Goal: Task Accomplishment & Management: Manage account settings

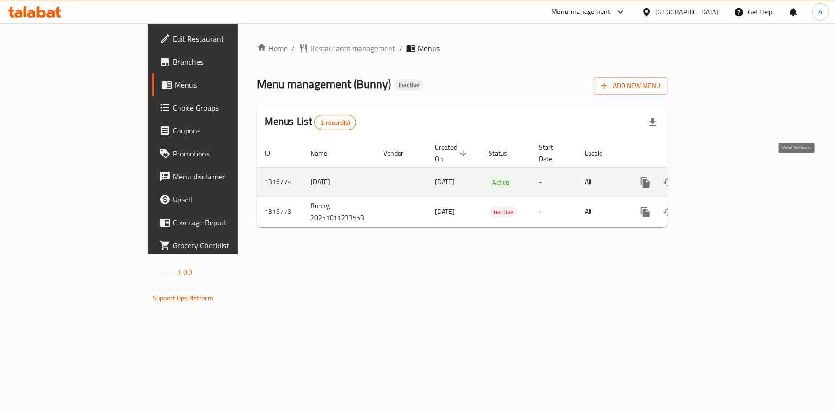
click at [720, 176] on icon "enhanced table" at bounding box center [713, 181] width 11 height 11
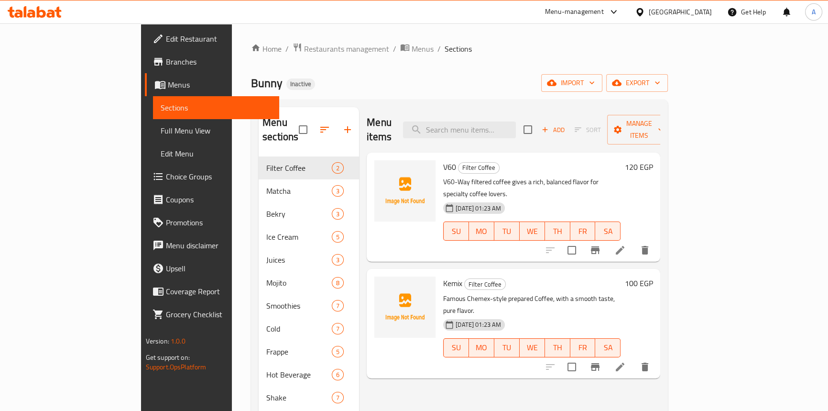
click at [485, 49] on ol "Home / Restaurants management / Menus / Sections" at bounding box center [459, 49] width 417 height 12
click at [444, 94] on div "Home / Restaurants management / Menus / Sections Bunny Inactive import export M…" at bounding box center [459, 284] width 417 height 483
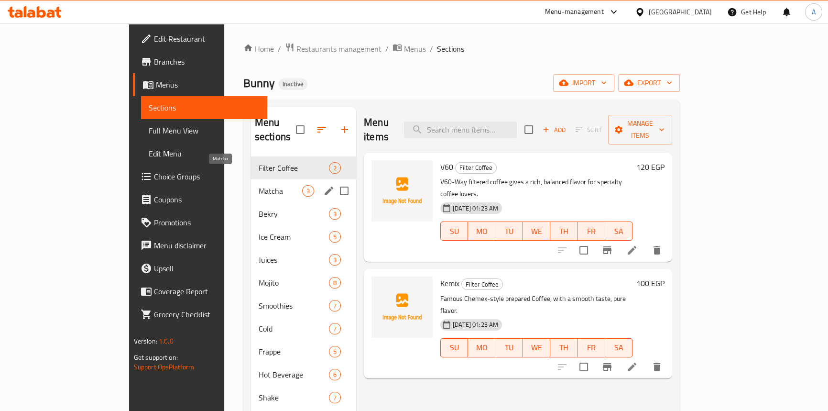
click at [259, 185] on span "Matcha" at bounding box center [281, 190] width 44 height 11
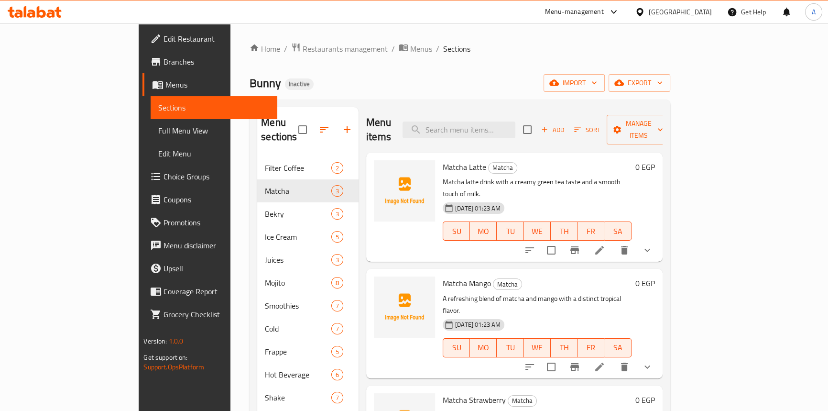
click at [526, 176] on p "Matcha latte drink with a creamy green tea taste and a smooth touch of milk." at bounding box center [537, 188] width 189 height 24
copy p "tea"
click at [447, 293] on p "A refreshing blend of matcha and mango with a distinct tropical flavor." at bounding box center [537, 305] width 189 height 24
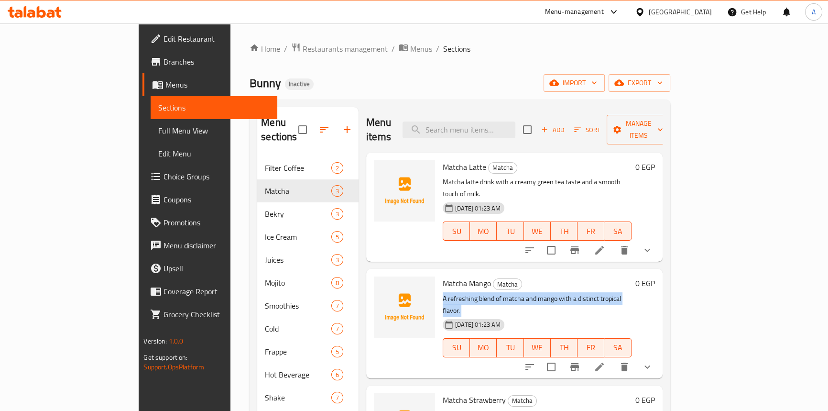
click at [447, 293] on p "A refreshing blend of matcha and mango with a distinct tropical flavor." at bounding box center [537, 305] width 189 height 24
click at [487, 293] on p "A refreshing blend of matcha and mango with a distinct tropical flavor." at bounding box center [537, 305] width 189 height 24
click at [443, 293] on p "A refreshing blend of matcha and mango with a distinct tropical flavor." at bounding box center [537, 305] width 189 height 24
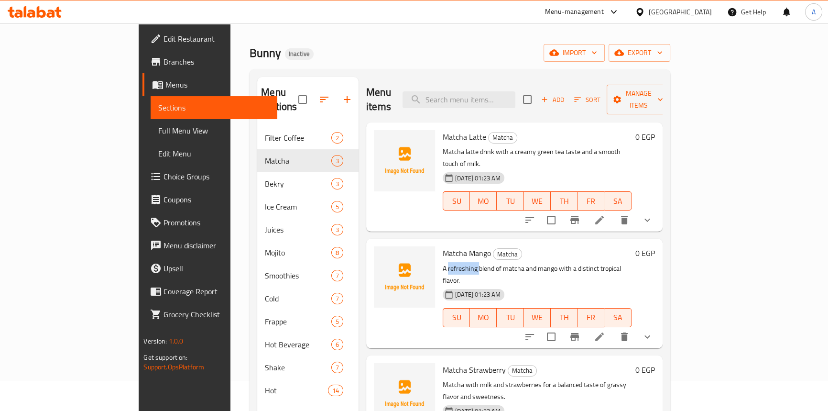
scroll to position [43, 0]
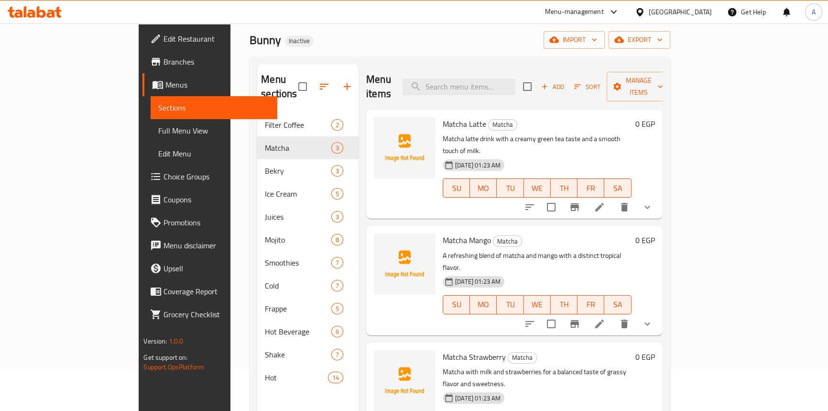
click at [443, 366] on p "Matcha with milk and strawberries for a balanced taste of grassy flavor and swe…" at bounding box center [537, 378] width 189 height 24
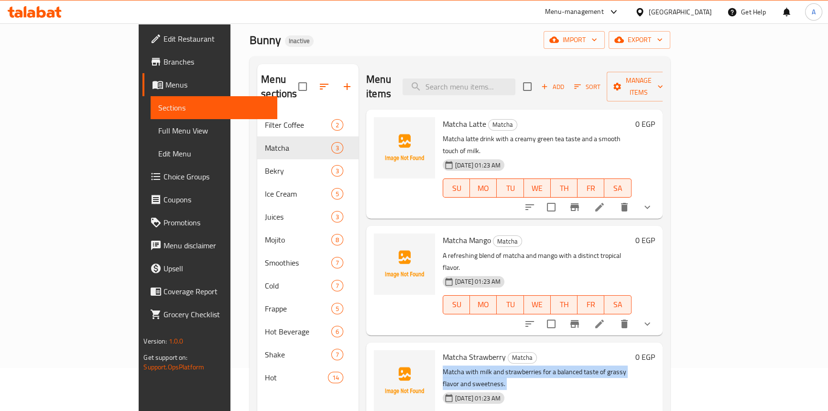
click at [443, 366] on p "Matcha with milk and strawberries for a balanced taste of grassy flavor and swe…" at bounding box center [537, 378] width 189 height 24
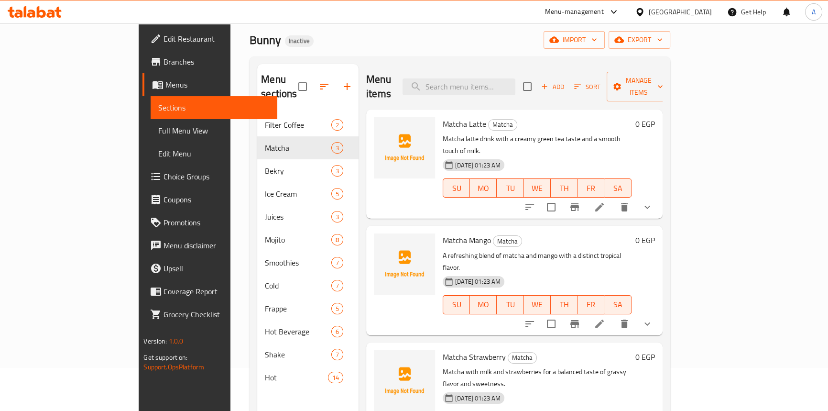
click at [537, 51] on div "Home / Restaurants management / Menus / Sections Bunny Inactive import export M…" at bounding box center [460, 241] width 420 height 483
click at [319, 81] on icon "button" at bounding box center [324, 86] width 11 height 11
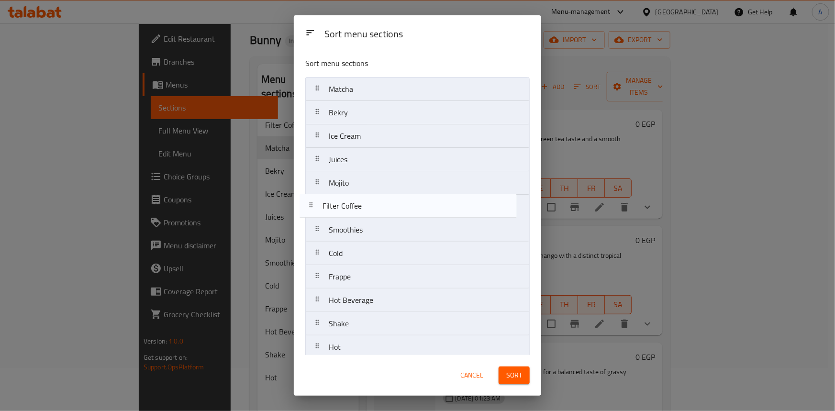
drag, startPoint x: 316, startPoint y: 86, endPoint x: 310, endPoint y: 205, distance: 119.2
click at [310, 205] on nav "Filter Coffee Matcha Bekry Ice Cream Juices Mojito Smoothies Cold Frappe Hot Be…" at bounding box center [417, 218] width 224 height 282
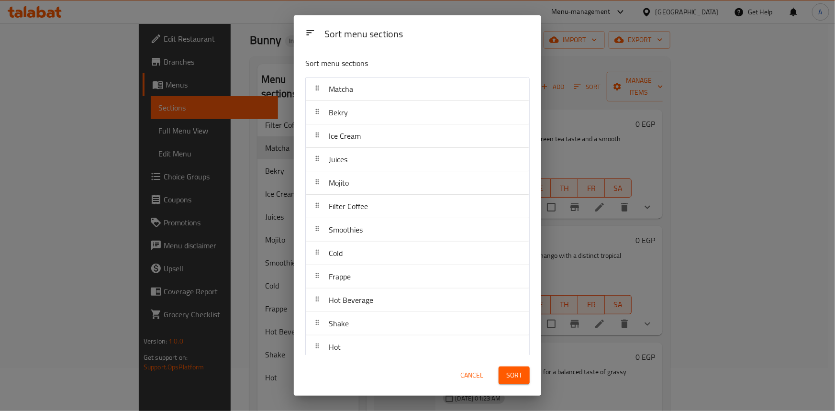
click at [517, 380] on span "Sort" at bounding box center [514, 375] width 16 height 12
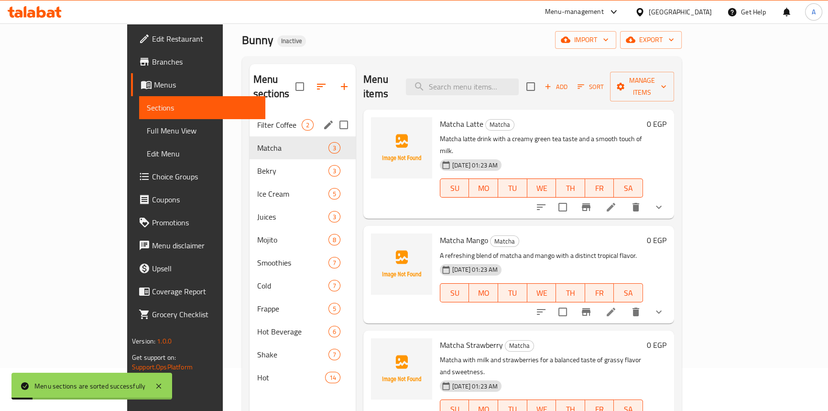
click at [250, 117] on div "Filter Coffee 2" at bounding box center [303, 124] width 106 height 23
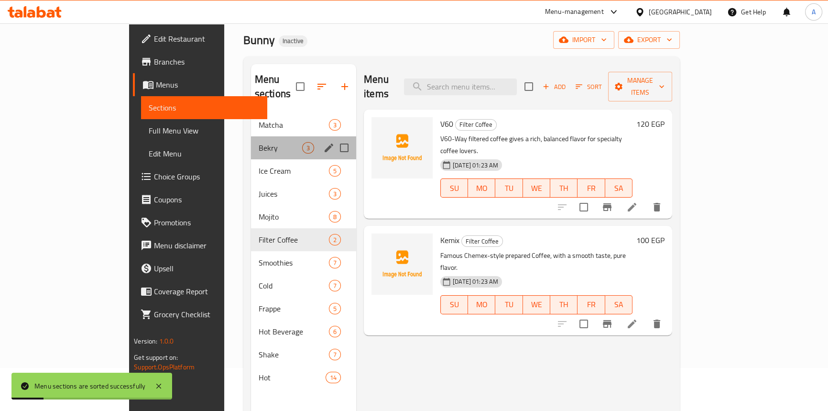
click at [251, 136] on div "Bekry 3" at bounding box center [303, 147] width 105 height 23
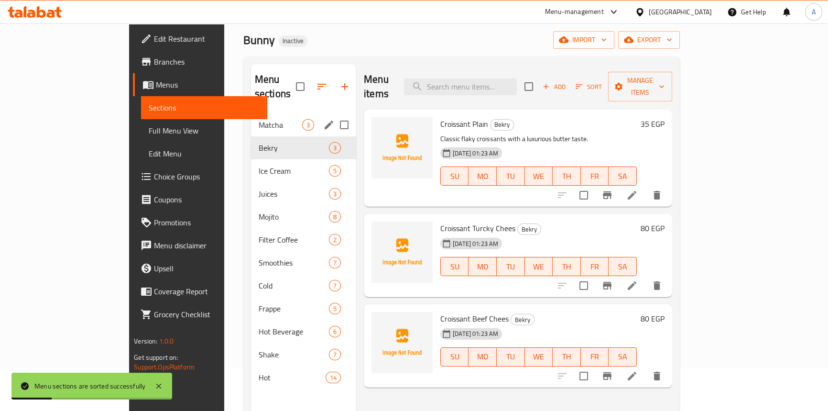
click at [259, 119] on span "Matcha" at bounding box center [281, 124] width 44 height 11
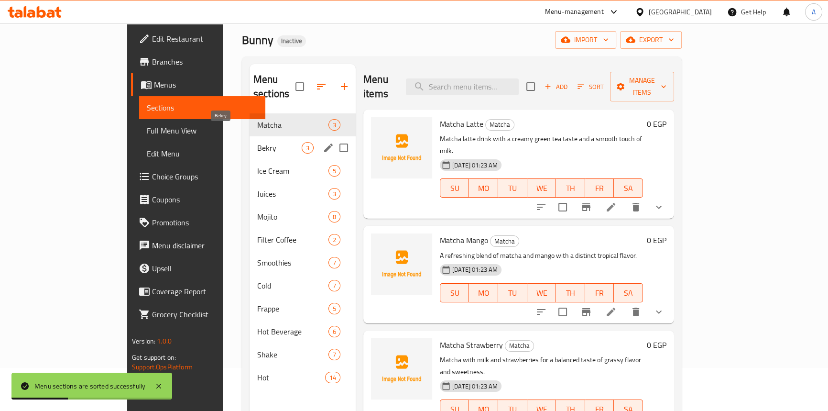
click at [257, 142] on span "Bekry" at bounding box center [279, 147] width 44 height 11
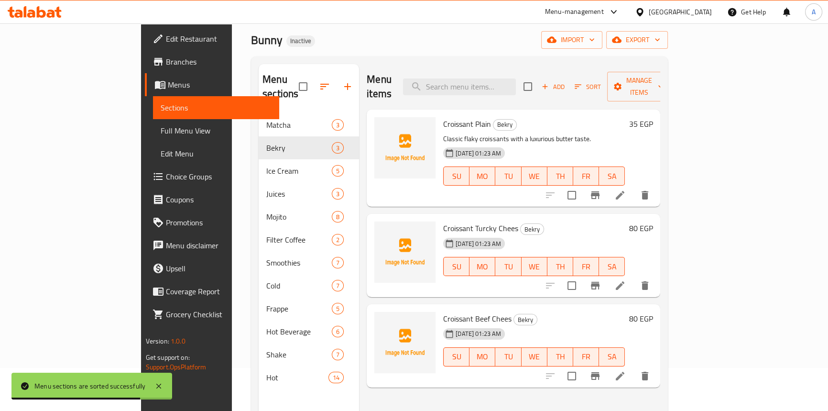
click at [411, 400] on div "Menu items Add Sort Manage items Croissant Plain Bekry Classic flaky croissants…" at bounding box center [509, 269] width 301 height 411
click at [161, 126] on span "Full Menu View" at bounding box center [216, 130] width 111 height 11
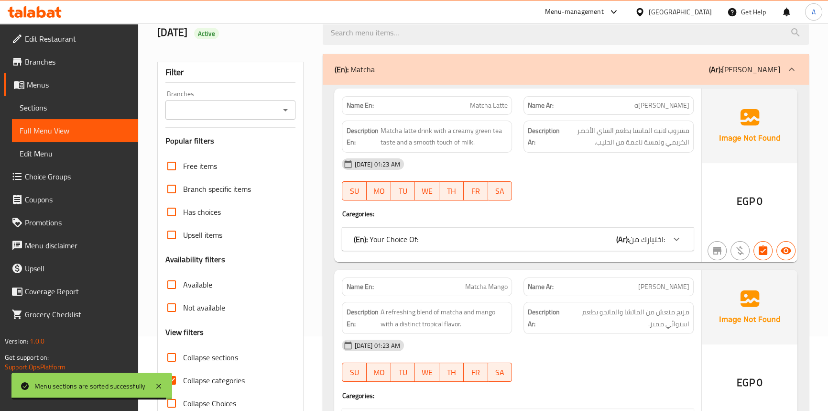
scroll to position [174, 0]
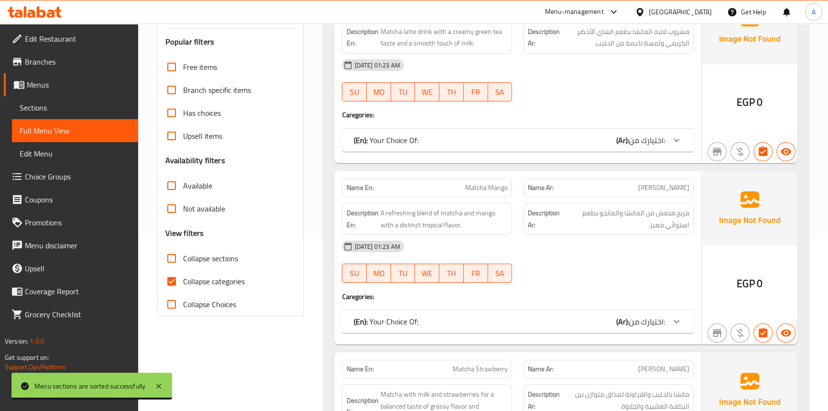
click at [182, 280] on input "Collapse categories" at bounding box center [171, 281] width 23 height 23
checkbox input "false"
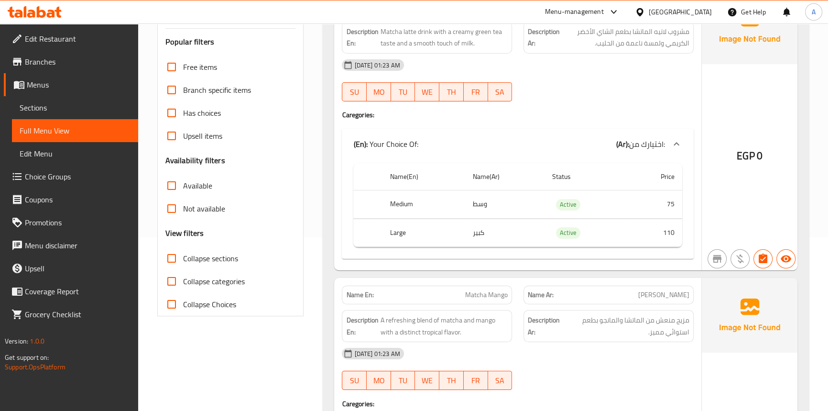
click at [41, 113] on span "Sections" at bounding box center [75, 107] width 111 height 11
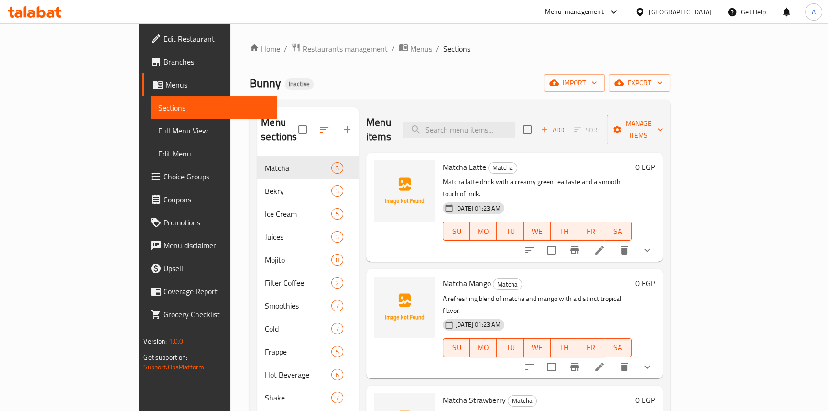
drag, startPoint x: 469, startPoint y: 72, endPoint x: 215, endPoint y: 72, distance: 254.0
click at [468, 72] on div "Home / Restaurants management / Menus / Sections Bunny Inactive import export M…" at bounding box center [460, 284] width 420 height 483
click at [158, 130] on span "Full Menu View" at bounding box center [213, 130] width 111 height 11
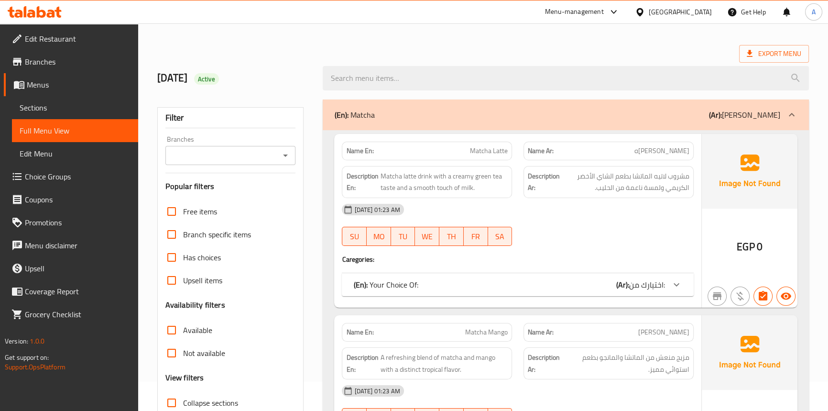
scroll to position [43, 0]
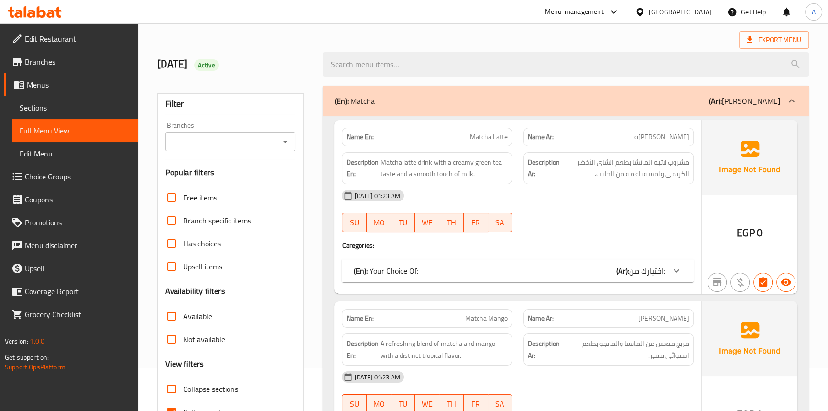
click at [40, 105] on span "Sections" at bounding box center [75, 107] width 111 height 11
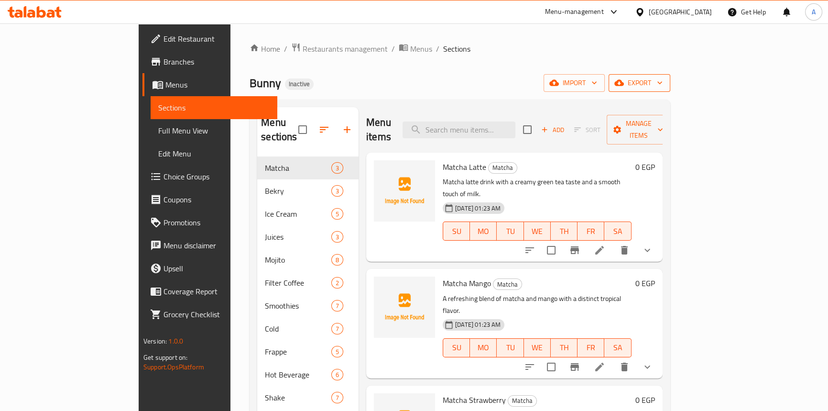
click at [663, 86] on span "export" at bounding box center [639, 83] width 46 height 12
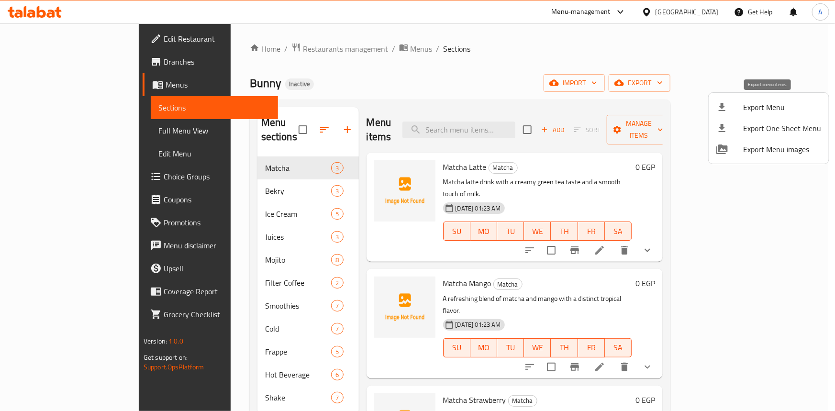
click at [765, 107] on span "Export Menu" at bounding box center [782, 106] width 78 height 11
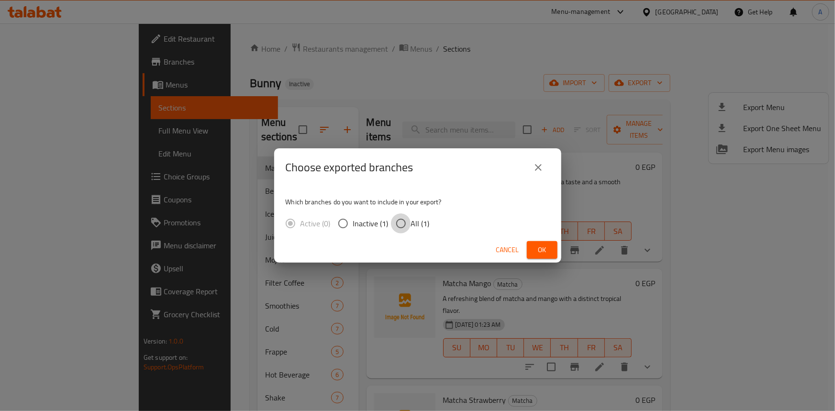
click at [402, 227] on input "All (1)" at bounding box center [401, 223] width 20 height 20
radio input "true"
click at [547, 248] on span "Ok" at bounding box center [541, 250] width 15 height 12
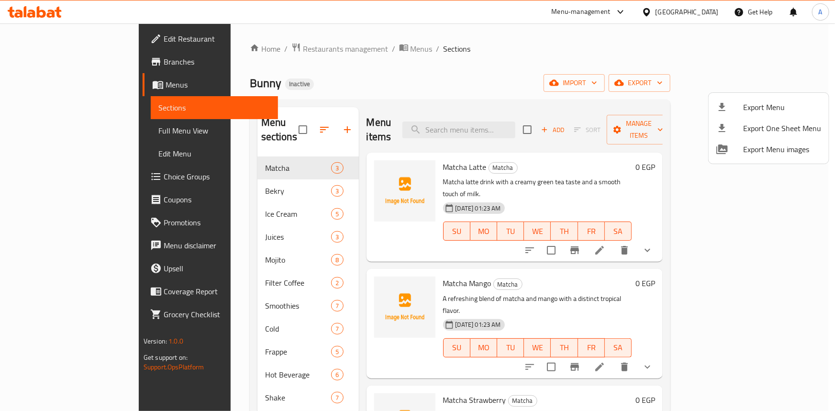
click at [444, 66] on div at bounding box center [417, 205] width 835 height 411
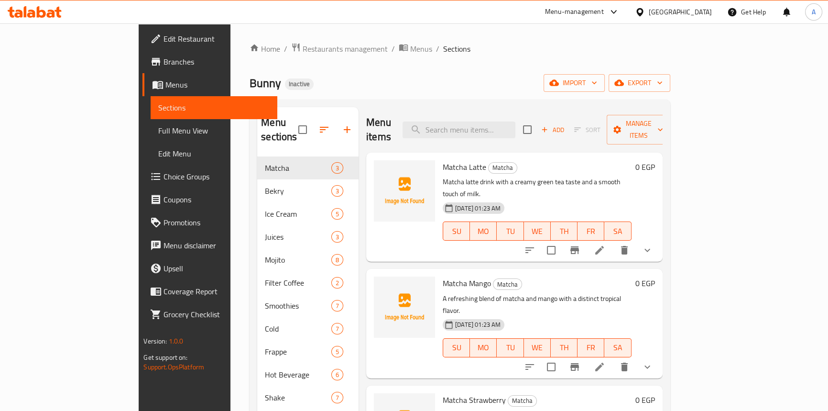
click at [158, 126] on span "Full Menu View" at bounding box center [213, 130] width 111 height 11
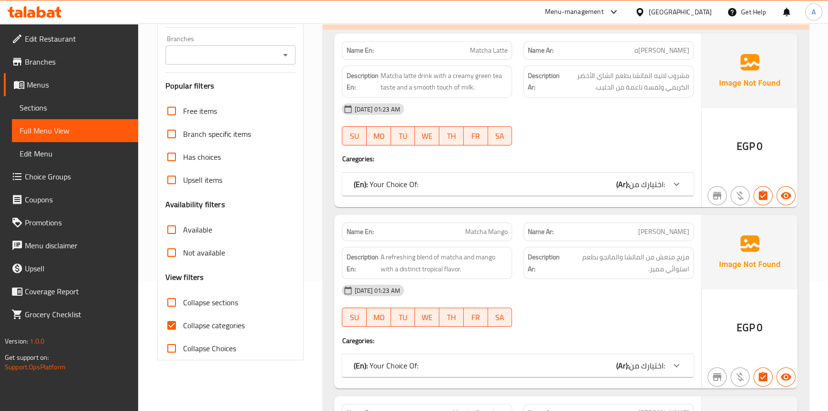
scroll to position [130, 0]
click at [42, 109] on span "Sections" at bounding box center [75, 107] width 111 height 11
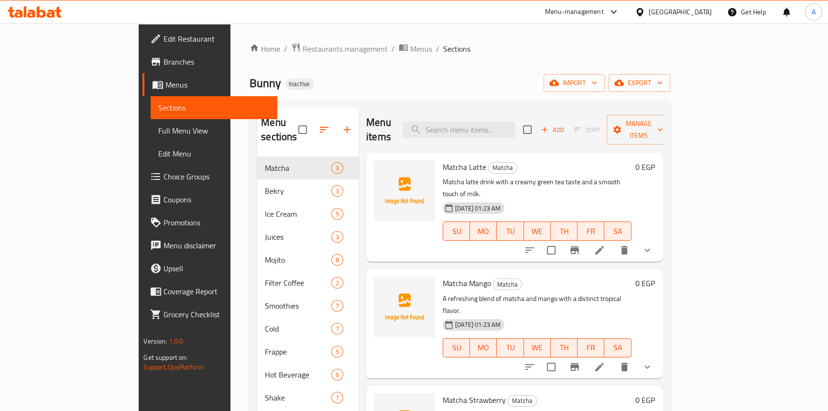
click at [493, 36] on div "Home / Restaurants management / Menus / Sections Bunny Inactive import export M…" at bounding box center [460, 283] width 459 height 521
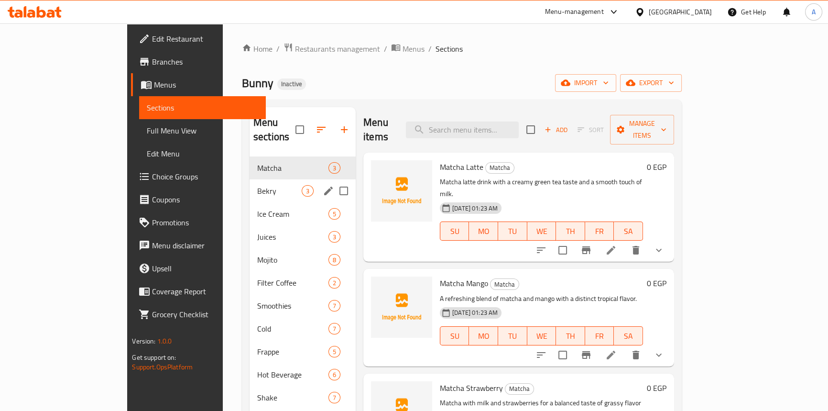
click at [257, 185] on span "Bekry" at bounding box center [279, 190] width 44 height 11
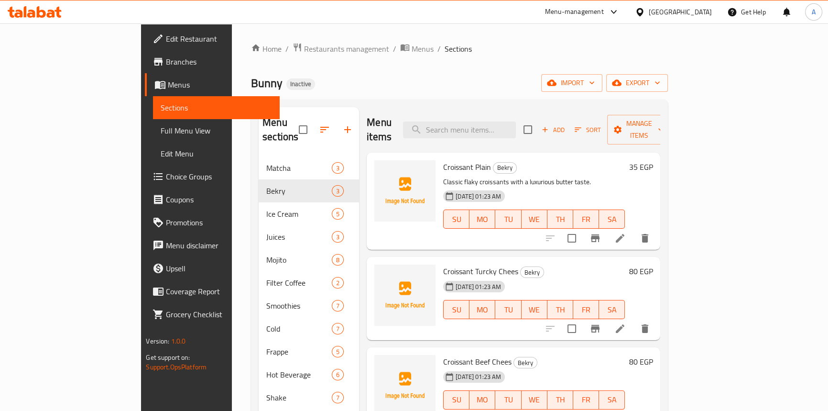
click at [447, 264] on span "Croissant Turcky Chees" at bounding box center [480, 271] width 75 height 14
copy h6 "Croissant Turcky Chees"
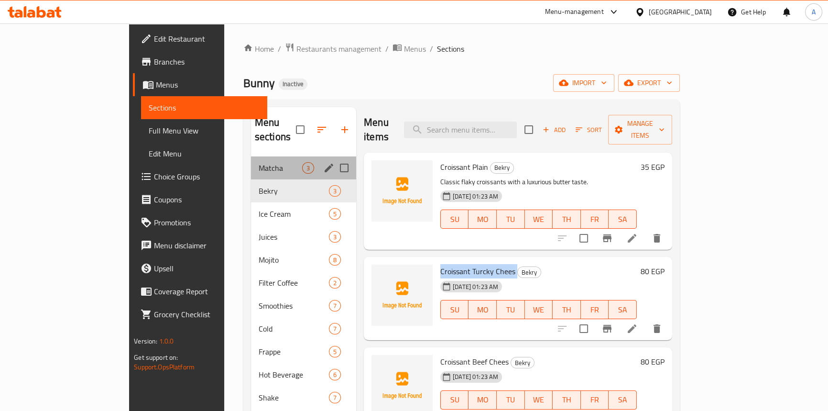
click at [251, 159] on div "Matcha 3" at bounding box center [303, 167] width 105 height 23
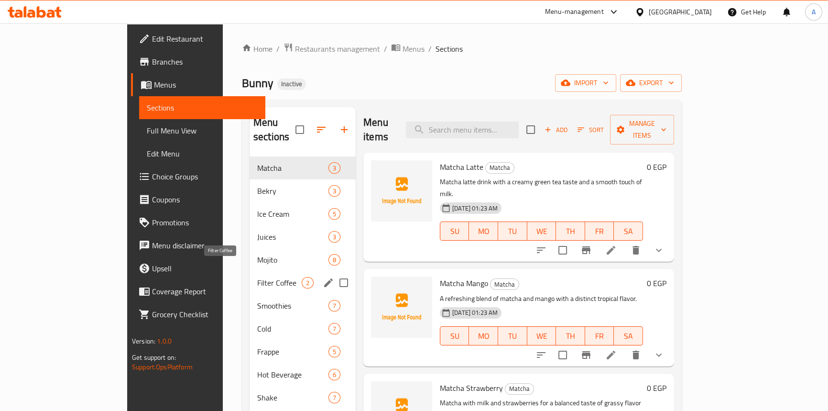
click at [257, 277] on span "Filter Coffee" at bounding box center [279, 282] width 44 height 11
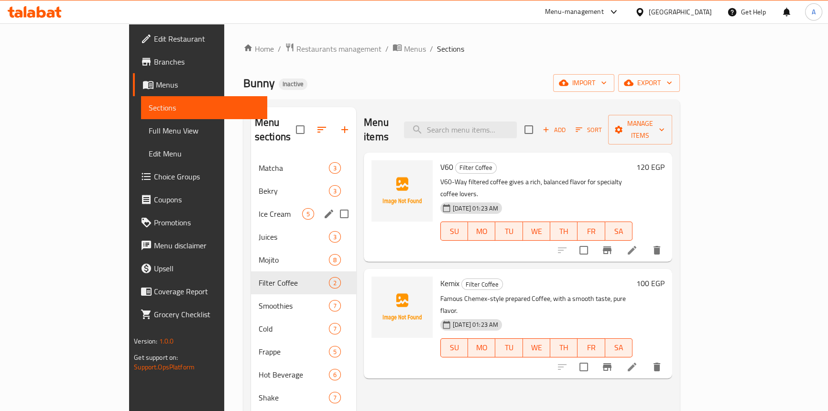
click at [251, 208] on div "Ice Cream 5" at bounding box center [303, 213] width 105 height 23
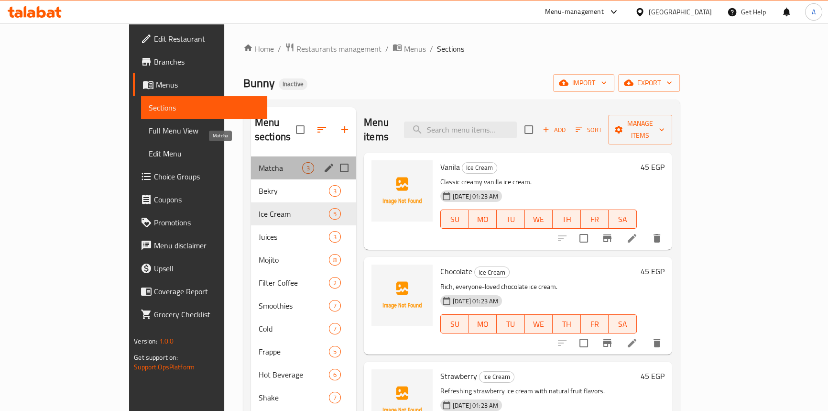
click at [259, 162] on span "Matcha" at bounding box center [281, 167] width 44 height 11
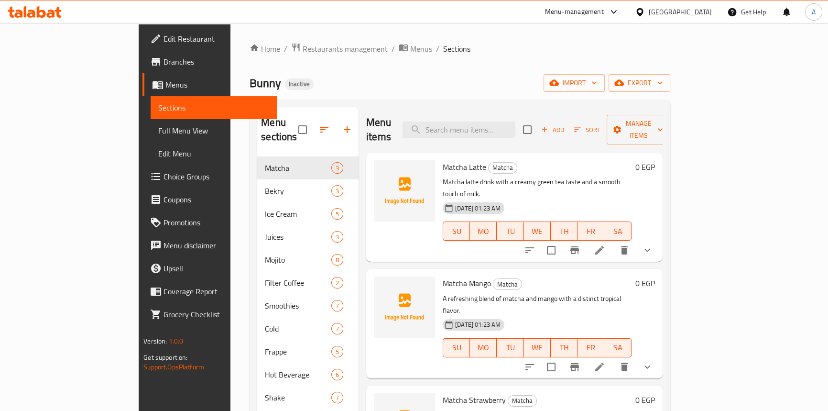
click at [151, 138] on link "Full Menu View" at bounding box center [214, 130] width 126 height 23
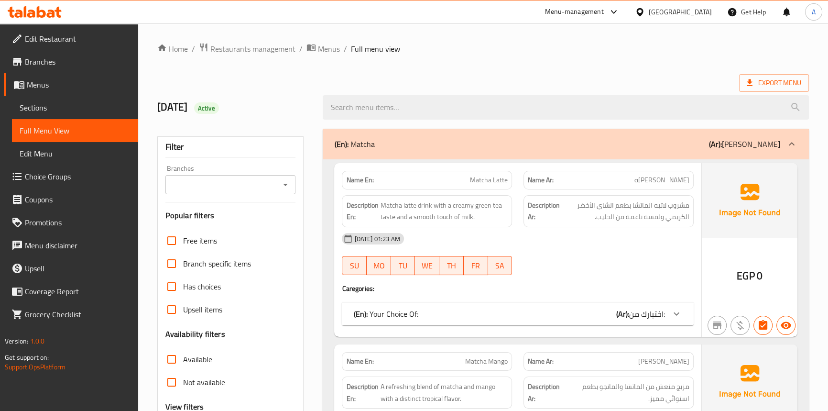
scroll to position [130, 0]
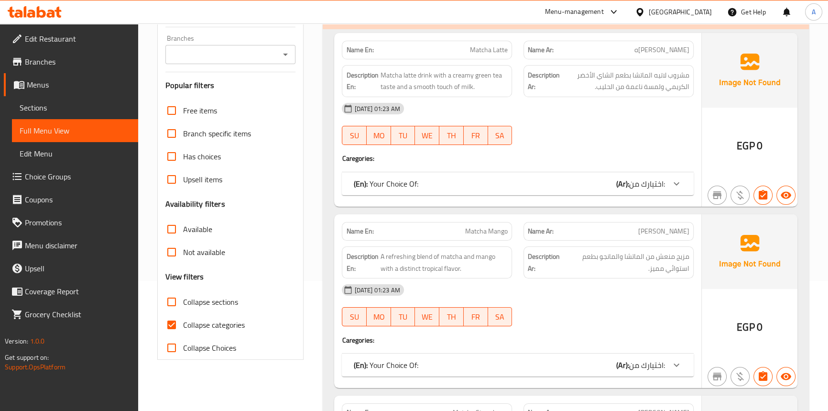
click at [171, 325] on input "Collapse categories" at bounding box center [171, 324] width 23 height 23
checkbox input "false"
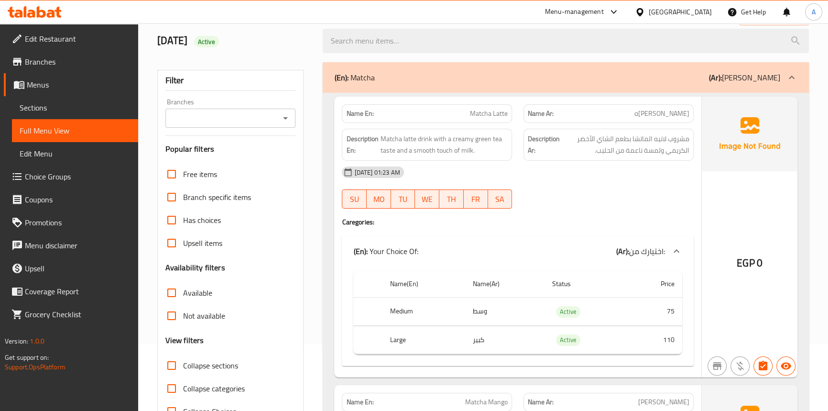
scroll to position [0, 0]
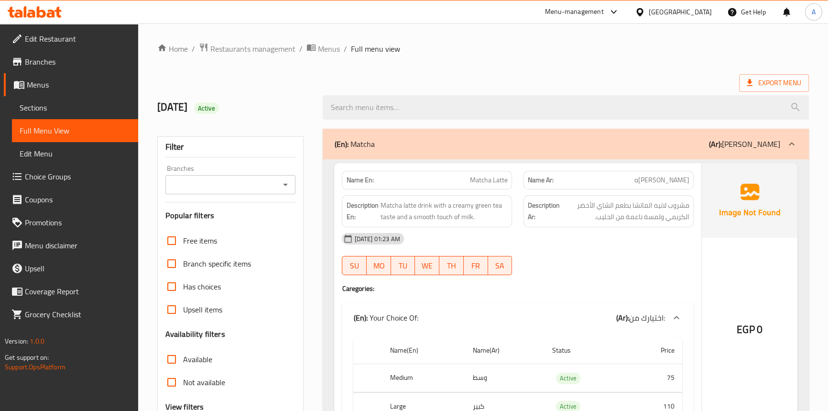
click at [476, 183] on span "Matcha Latte" at bounding box center [489, 180] width 38 height 10
copy span "Matcha Latte"
click at [532, 244] on div "[DATE] 01:23 AM" at bounding box center [517, 238] width 363 height 23
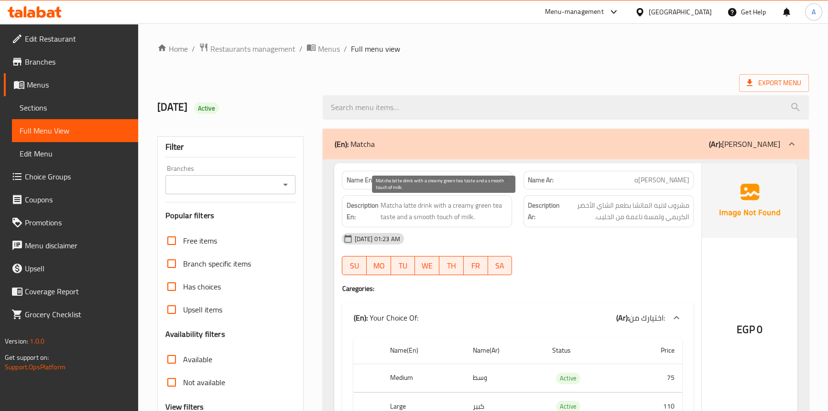
click at [428, 204] on span "Matcha latte drink with a creamy green tea taste and a smooth touch of milk." at bounding box center [444, 210] width 128 height 23
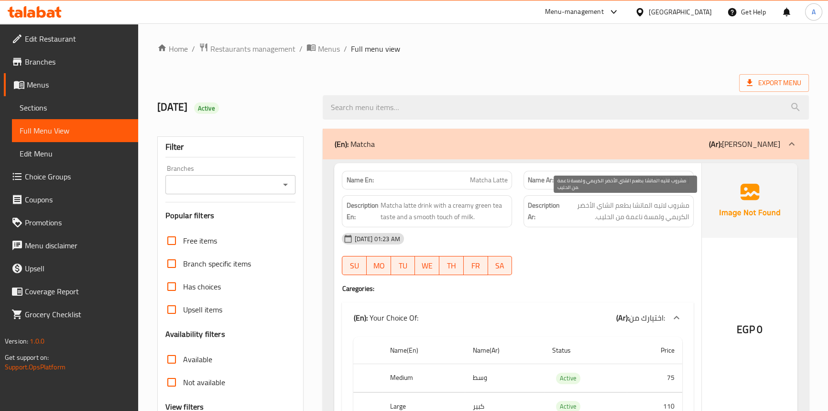
click at [571, 219] on span "مشروب لاتيه الماتشا بطعم الشاي الأخضر الكريمي ولمسة ناعمة من الحليب." at bounding box center [626, 210] width 128 height 23
click at [498, 182] on span "Matcha Latte" at bounding box center [489, 180] width 38 height 10
click at [479, 180] on span "Matcha Latte" at bounding box center [489, 180] width 38 height 10
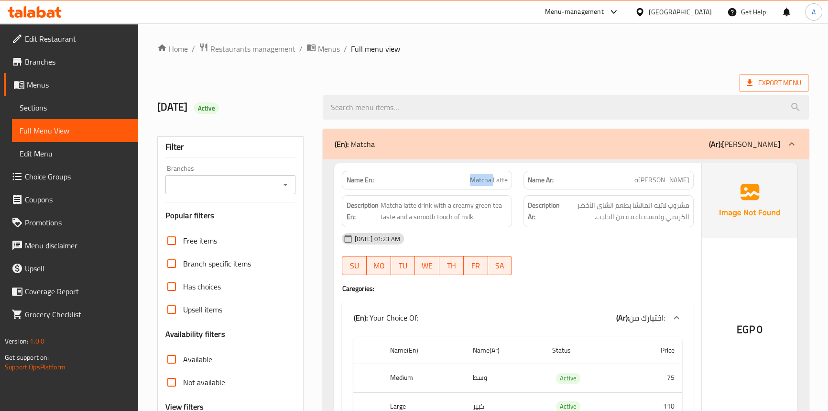
click at [479, 180] on span "Matcha Latte" at bounding box center [489, 180] width 38 height 10
click at [499, 182] on span "Matcha Latte" at bounding box center [489, 180] width 38 height 10
click at [421, 205] on span "Matcha latte drink with a creamy green tea taste and a smooth touch of milk." at bounding box center [444, 210] width 128 height 23
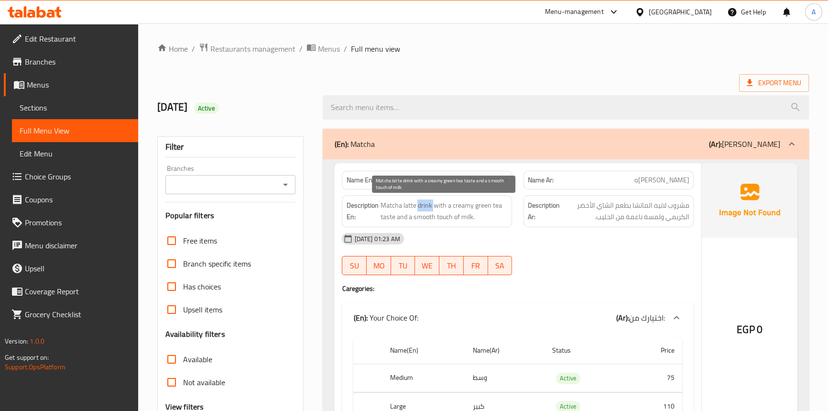
click at [421, 205] on span "Matcha latte drink with a creamy green tea taste and a smooth touch of milk." at bounding box center [444, 210] width 128 height 23
click at [407, 204] on span "Matcha latte drink with a creamy green tea taste and a smooth touch of milk." at bounding box center [444, 210] width 128 height 23
click at [391, 204] on span "Matcha latte drink with a creamy green tea taste and a smooth touch of milk." at bounding box center [444, 210] width 128 height 23
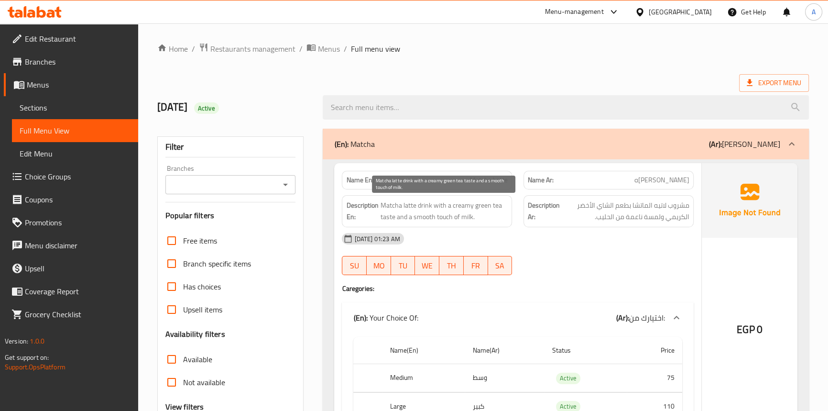
click at [436, 204] on span "Matcha latte drink with a creamy green tea taste and a smooth touch of milk." at bounding box center [444, 210] width 128 height 23
click at [388, 215] on span "Matcha latte drink with a creamy green tea taste and a smooth touch of milk." at bounding box center [444, 210] width 128 height 23
click at [499, 205] on span "Matcha latte drink with a creamy green tea taste and a smooth touch of milk." at bounding box center [444, 210] width 128 height 23
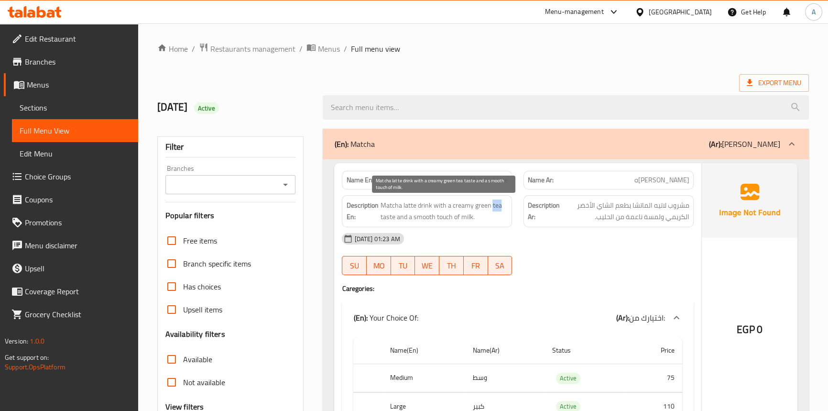
click at [499, 205] on span "Matcha latte drink with a creamy green tea taste and a smooth touch of milk." at bounding box center [444, 210] width 128 height 23
click at [486, 206] on span "Matcha latte drink with a creamy green tea taste and a smooth touch of milk." at bounding box center [444, 210] width 128 height 23
click at [461, 206] on span "Matcha latte drink with a creamy green tea taste and a smooth touch of milk." at bounding box center [444, 210] width 128 height 23
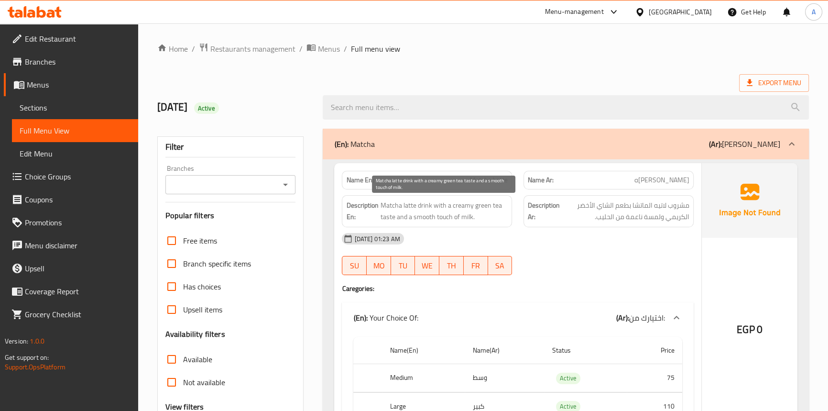
click at [401, 214] on span "Matcha latte drink with a creamy green tea taste and a smooth touch of milk." at bounding box center [444, 210] width 128 height 23
click at [421, 218] on span "Matcha latte drink with a creamy green tea taste and a smooth touch of milk." at bounding box center [444, 210] width 128 height 23
click at [421, 217] on span "Matcha latte drink with a creamy green tea taste and a smooth touch of milk." at bounding box center [444, 210] width 128 height 23
click at [445, 218] on span "Matcha latte drink with a creamy green tea taste and a smooth touch of milk." at bounding box center [444, 210] width 128 height 23
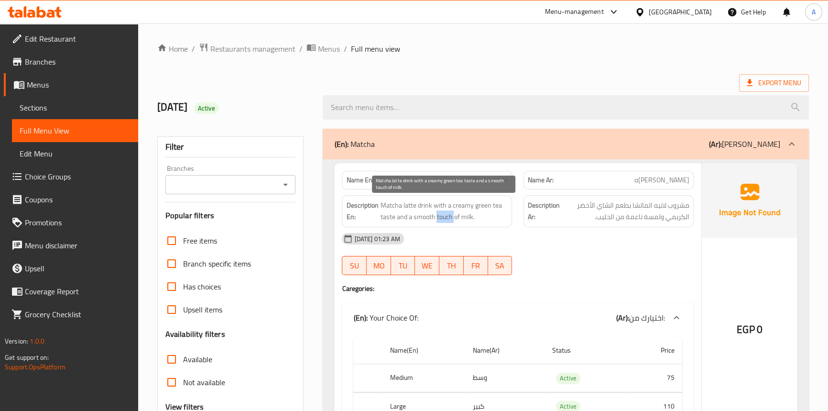
click at [445, 218] on span "Matcha latte drink with a creamy green tea taste and a smooth touch of milk." at bounding box center [444, 210] width 128 height 23
click at [455, 218] on span "Matcha latte drink with a creamy green tea taste and a smooth touch of milk." at bounding box center [444, 210] width 128 height 23
click at [466, 217] on span "Matcha latte drink with a creamy green tea taste and a smooth touch of milk." at bounding box center [444, 210] width 128 height 23
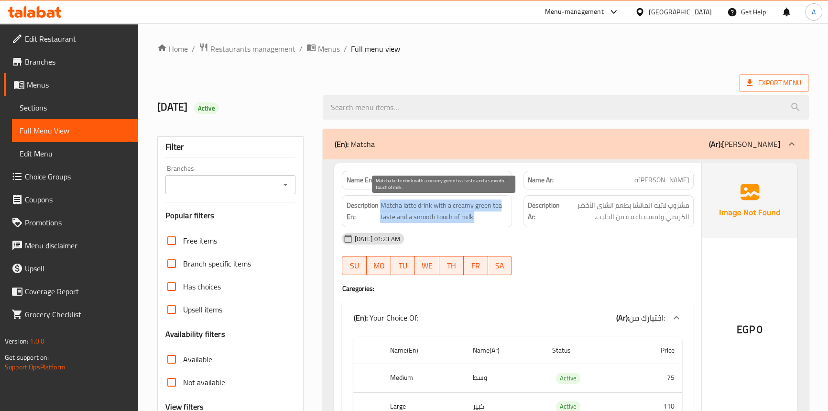
click at [466, 217] on span "Matcha latte drink with a creamy green tea taste and a smooth touch of milk." at bounding box center [444, 210] width 128 height 23
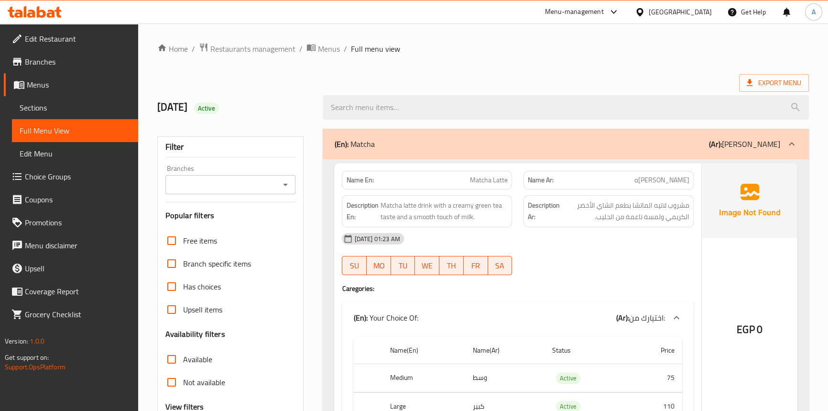
click at [551, 248] on div "[DATE] 01:23 AM" at bounding box center [517, 238] width 363 height 23
click at [654, 52] on ol "Home / Restaurants management / Menus / Full menu view" at bounding box center [483, 49] width 652 height 12
click at [477, 177] on span "Matcha Latte" at bounding box center [489, 180] width 38 height 10
click at [501, 183] on span "Matcha Latte" at bounding box center [489, 180] width 38 height 10
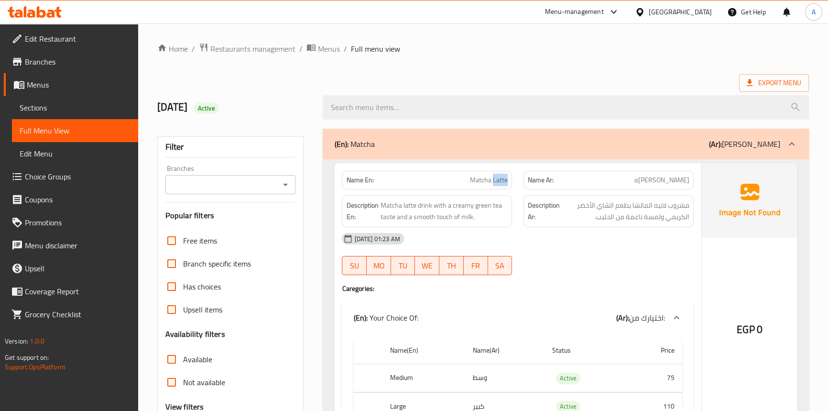
click at [501, 183] on span "Matcha Latte" at bounding box center [489, 180] width 38 height 10
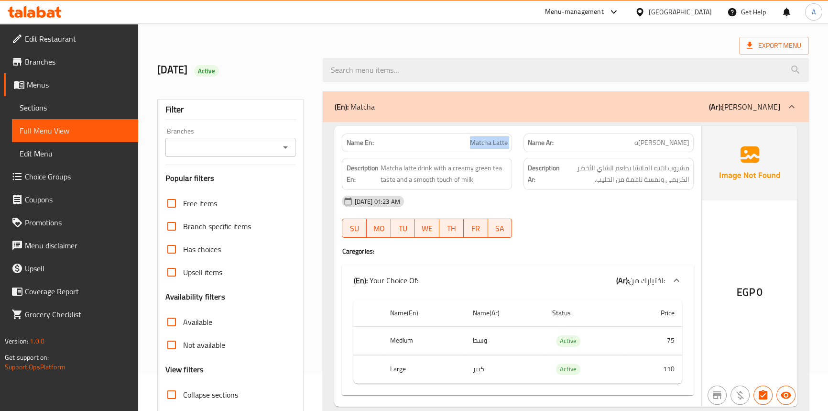
scroll to position [87, 0]
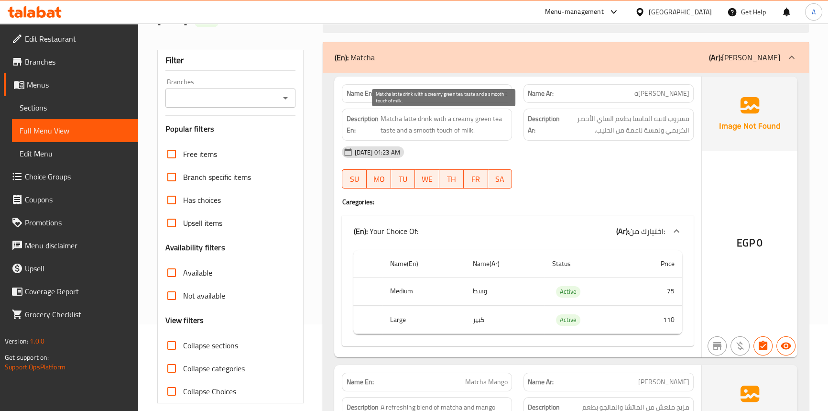
click at [420, 115] on span "Matcha latte drink with a creamy green tea taste and a smooth touch of milk." at bounding box center [444, 124] width 128 height 23
click at [411, 119] on span "Matcha latte drink with a creamy green tea taste and a smooth touch of milk." at bounding box center [444, 124] width 128 height 23
click at [390, 116] on span "Matcha latte drink with a creamy green tea taste and a smooth touch of milk." at bounding box center [444, 124] width 128 height 23
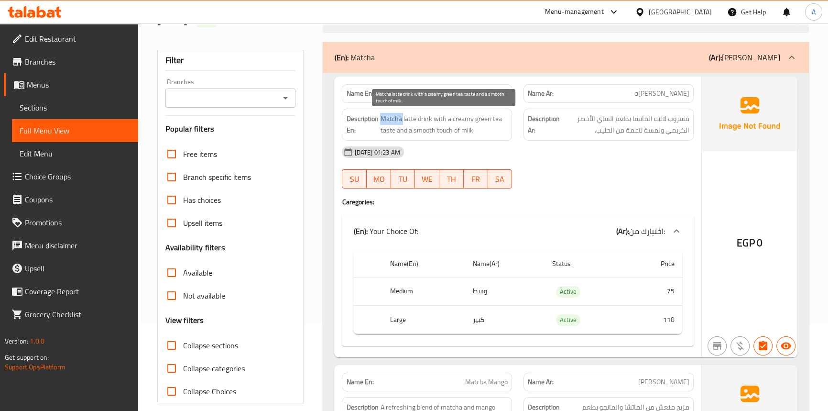
click at [390, 116] on span "Matcha latte drink with a creamy green tea taste and a smooth touch of milk." at bounding box center [444, 124] width 128 height 23
click at [436, 119] on span "Matcha latte drink with a creamy green tea taste and a smooth touch of milk." at bounding box center [444, 124] width 128 height 23
click at [387, 129] on span "Matcha latte drink with a creamy green tea taste and a smooth touch of milk." at bounding box center [444, 124] width 128 height 23
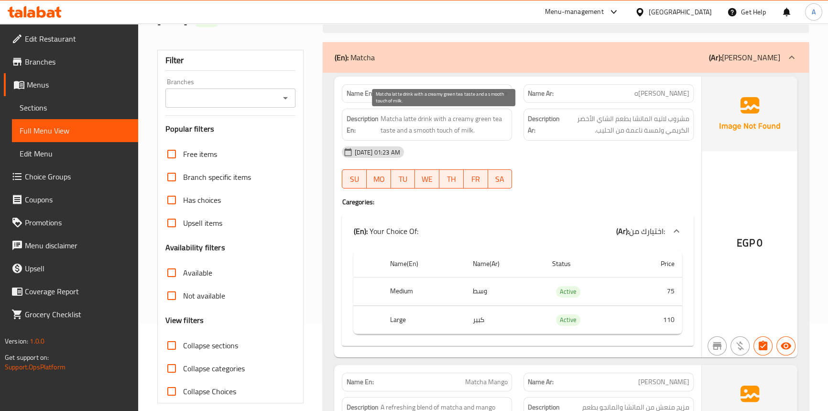
click at [497, 117] on span "Matcha latte drink with a creamy green tea taste and a smooth touch of milk." at bounding box center [444, 124] width 128 height 23
click at [481, 117] on span "Matcha latte drink with a creamy green tea taste and a smooth touch of milk." at bounding box center [444, 124] width 128 height 23
click at [464, 118] on span "Matcha latte drink with a creamy green tea taste and a smooth touch of milk." at bounding box center [444, 124] width 128 height 23
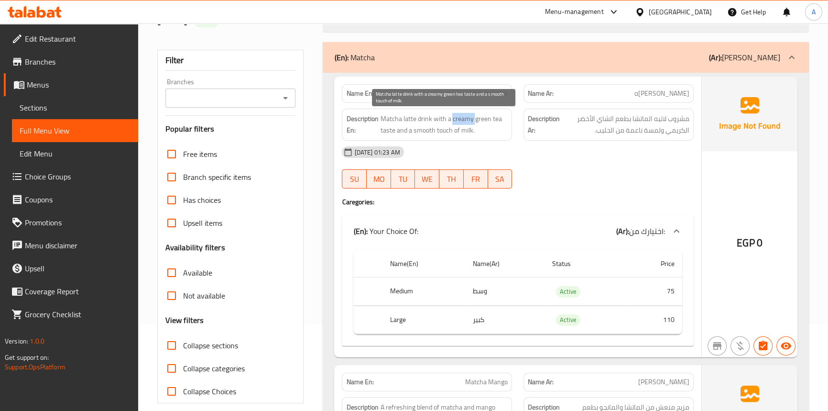
click at [464, 118] on span "Matcha latte drink with a creamy green tea taste and a smooth touch of milk." at bounding box center [444, 124] width 128 height 23
click at [399, 129] on span "Matcha latte drink with a creamy green tea taste and a smooth touch of milk." at bounding box center [444, 124] width 128 height 23
click at [446, 132] on span "Matcha latte drink with a creamy green tea taste and a smooth touch of milk." at bounding box center [444, 124] width 128 height 23
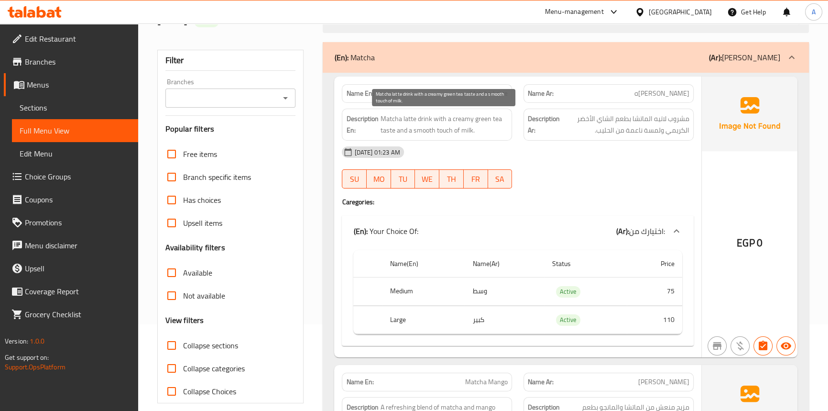
click at [425, 129] on span "Matcha latte drink with a creamy green tea taste and a smooth touch of milk." at bounding box center [444, 124] width 128 height 23
click at [454, 130] on span "Matcha latte drink with a creamy green tea taste and a smooth touch of milk." at bounding box center [444, 124] width 128 height 23
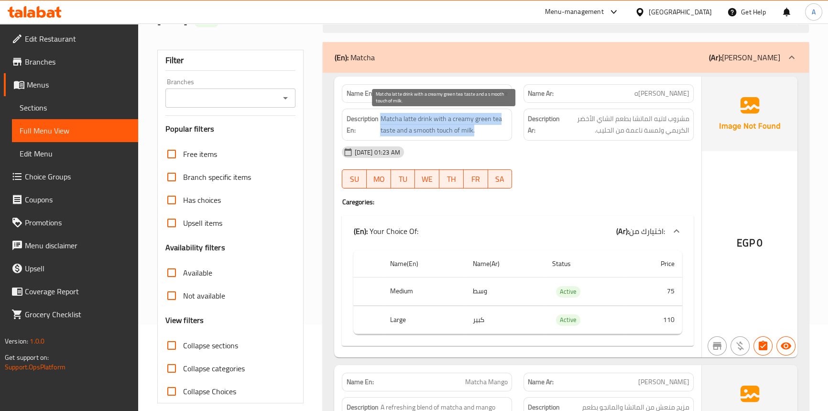
click at [454, 130] on span "Matcha latte drink with a creamy green tea taste and a smooth touch of milk." at bounding box center [444, 124] width 128 height 23
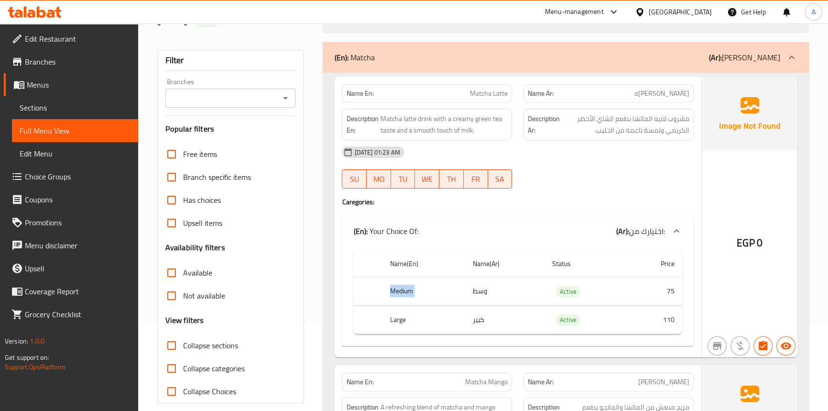
drag, startPoint x: 377, startPoint y: 292, endPoint x: 515, endPoint y: 297, distance: 138.3
click at [515, 297] on tr "Medium وسط Active 75" at bounding box center [517, 291] width 329 height 28
drag, startPoint x: 383, startPoint y: 322, endPoint x: 449, endPoint y: 322, distance: 66.5
click at [449, 322] on th "Large" at bounding box center [424, 320] width 82 height 28
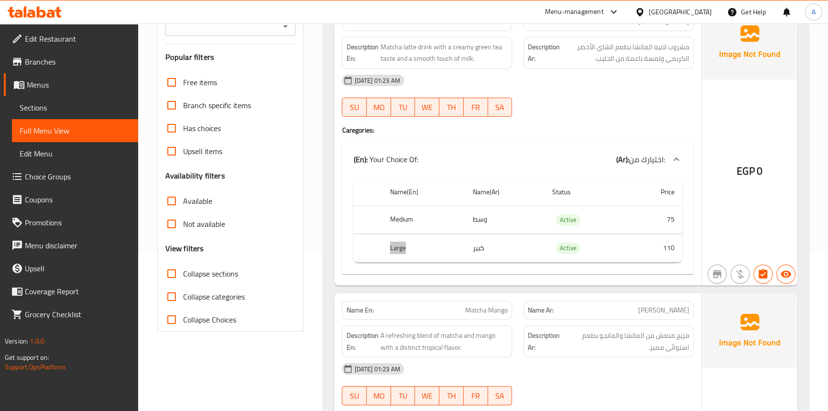
scroll to position [217, 0]
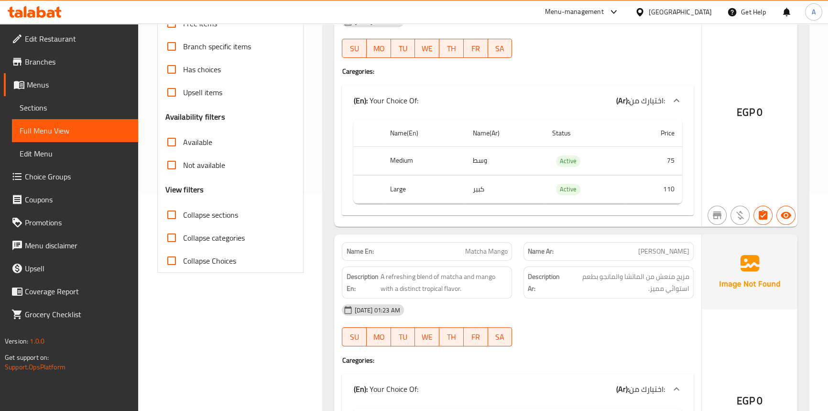
click at [479, 250] on span "Matcha Mango" at bounding box center [486, 251] width 43 height 10
copy span "Matcha Mango"
click at [564, 336] on div "[DATE] 01:23 AM SU MO TU WE TH FR SA" at bounding box center [517, 325] width 363 height 54
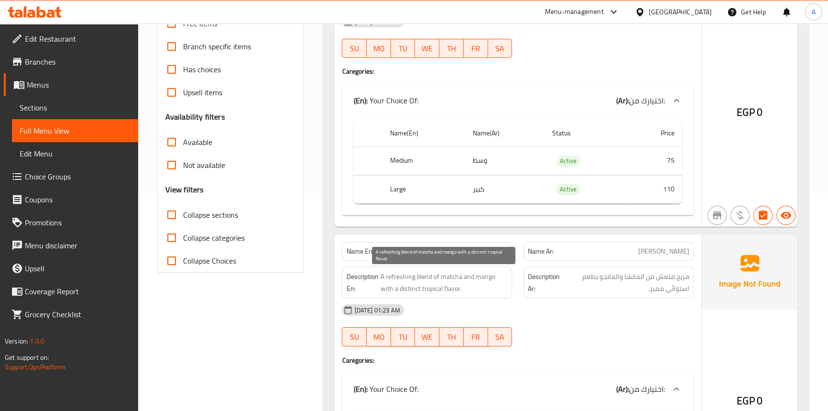
click at [441, 286] on span "A refreshing blend of matcha and mango with a distinct tropical flavor." at bounding box center [444, 282] width 128 height 23
click at [431, 287] on span "A refreshing blend of matcha and mango with a distinct tropical flavor." at bounding box center [444, 282] width 128 height 23
copy span "tropical"
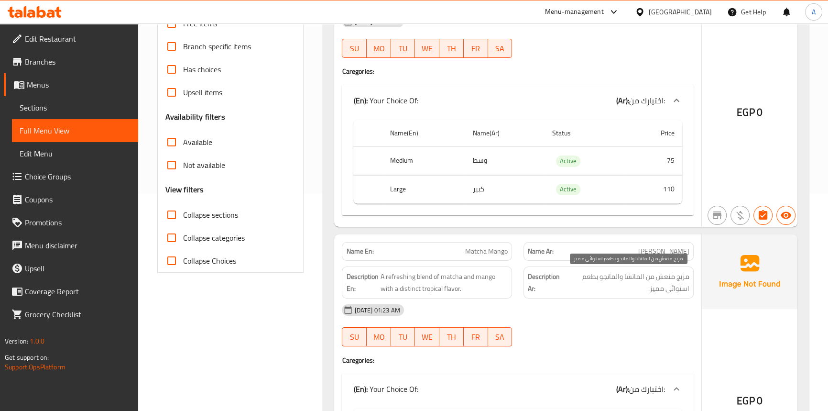
click at [674, 291] on span "مزيج منعش من الماتشا والمانجو بطعم استوائي مميز." at bounding box center [626, 282] width 125 height 23
copy span "استوائي"
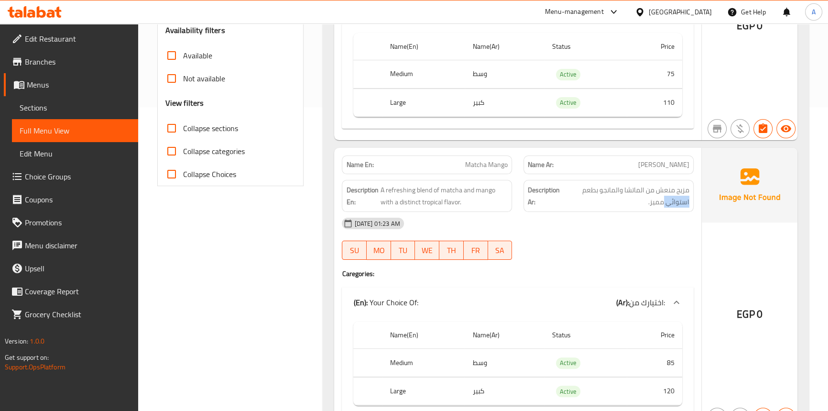
scroll to position [304, 0]
click at [631, 157] on div "Name Ar: [PERSON_NAME]" at bounding box center [609, 164] width 170 height 19
click at [472, 163] on span "Matcha Mango" at bounding box center [486, 164] width 43 height 10
click at [498, 165] on span "Matcha Mango" at bounding box center [486, 164] width 43 height 10
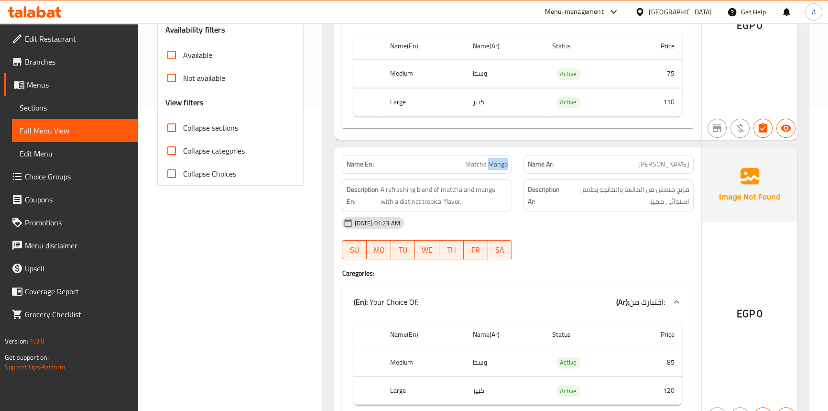
click at [498, 165] on span "Matcha Mango" at bounding box center [486, 164] width 43 height 10
click at [423, 187] on span "A refreshing blend of matcha and mango with a distinct tropical flavor." at bounding box center [444, 195] width 128 height 23
click at [424, 186] on span "A refreshing blend of matcha and mango with a distinct tropical flavor." at bounding box center [444, 195] width 128 height 23
click at [403, 187] on span "A refreshing blend of matcha and mango with a distinct tropical flavor." at bounding box center [444, 195] width 128 height 23
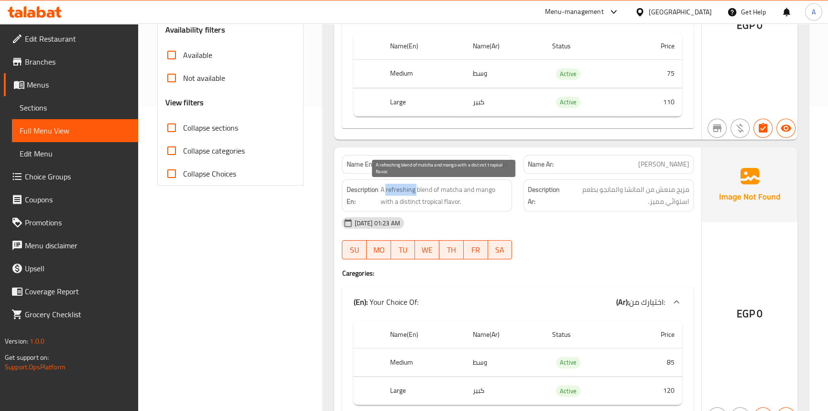
click at [403, 187] on span "A refreshing blend of matcha and mango with a distinct tropical flavor." at bounding box center [444, 195] width 128 height 23
click at [433, 191] on span "A refreshing blend of matcha and mango with a distinct tropical flavor." at bounding box center [444, 195] width 128 height 23
click at [445, 187] on span "A refreshing blend of matcha and mango with a distinct tropical flavor." at bounding box center [444, 195] width 128 height 23
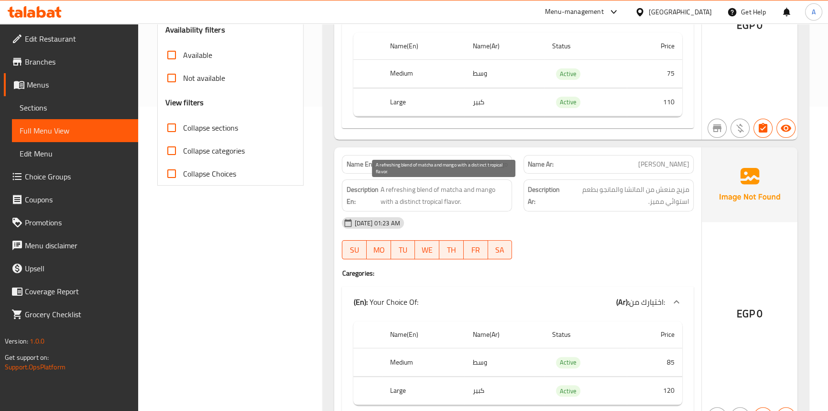
click at [465, 191] on span "A refreshing blend of matcha and mango with a distinct tropical flavor." at bounding box center [444, 195] width 128 height 23
click at [484, 190] on span "A refreshing blend of matcha and mango with a distinct tropical flavor." at bounding box center [444, 195] width 128 height 23
click at [384, 204] on span "A refreshing blend of matcha and mango with a distinct tropical flavor." at bounding box center [444, 195] width 128 height 23
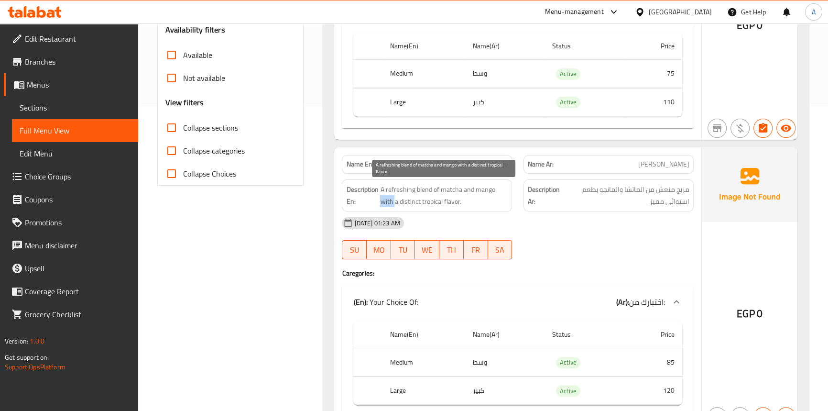
click at [384, 204] on span "A refreshing blend of matcha and mango with a distinct tropical flavor." at bounding box center [444, 195] width 128 height 23
click at [451, 203] on span "A refreshing blend of matcha and mango with a distinct tropical flavor." at bounding box center [444, 195] width 128 height 23
click at [428, 202] on span "A refreshing blend of matcha and mango with a distinct tropical flavor." at bounding box center [444, 195] width 128 height 23
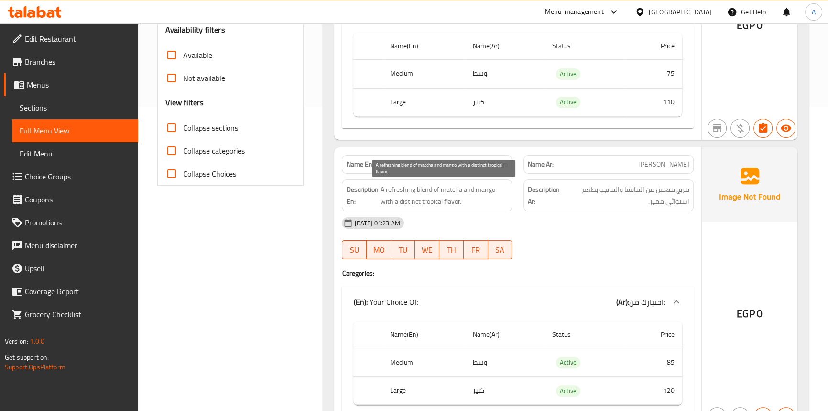
click at [398, 200] on span "A refreshing blend of matcha and mango with a distinct tropical flavor." at bounding box center [444, 195] width 128 height 23
click at [507, 169] on span "Matcha Mango" at bounding box center [486, 164] width 43 height 10
click at [503, 165] on span "Matcha Mango" at bounding box center [486, 164] width 43 height 10
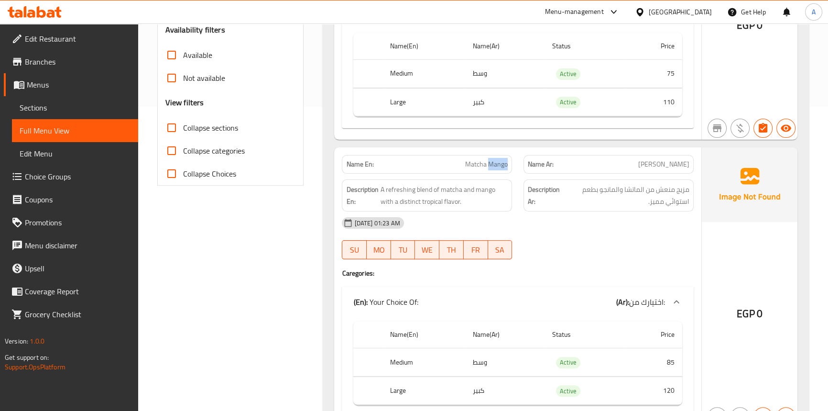
click at [503, 165] on span "Matcha Mango" at bounding box center [486, 164] width 43 height 10
click at [480, 165] on span "Matcha Mango" at bounding box center [486, 164] width 43 height 10
click at [502, 165] on span "Matcha Mango" at bounding box center [486, 164] width 43 height 10
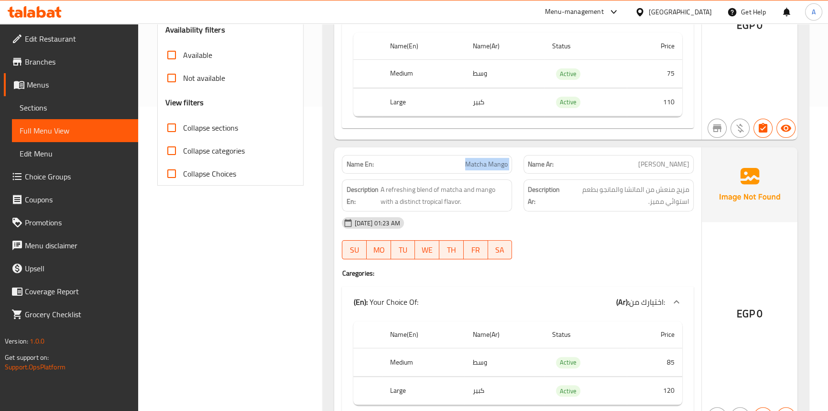
click at [502, 165] on span "Matcha Mango" at bounding box center [486, 164] width 43 height 10
click at [426, 188] on span "A refreshing blend of matcha and mango with a distinct tropical flavor." at bounding box center [444, 195] width 128 height 23
click at [402, 188] on span "A refreshing blend of matcha and mango with a distinct tropical flavor." at bounding box center [444, 195] width 128 height 23
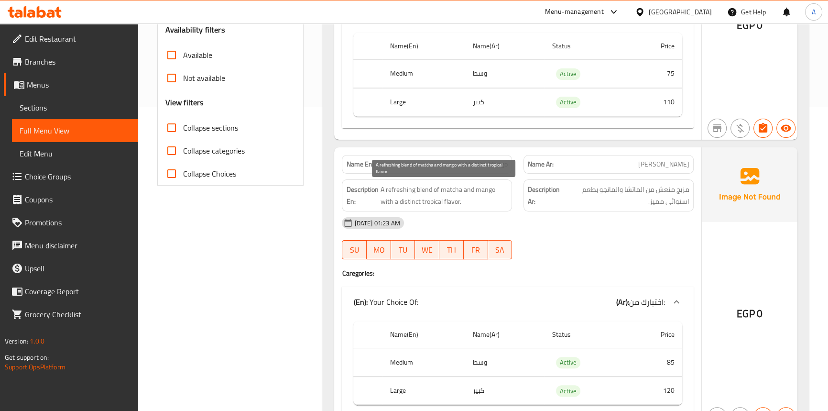
click at [434, 189] on span "A refreshing blend of matcha and mango with a distinct tropical flavor." at bounding box center [444, 195] width 128 height 23
click at [451, 191] on span "A refreshing blend of matcha and mango with a distinct tropical flavor." at bounding box center [444, 195] width 128 height 23
click at [466, 190] on span "A refreshing blend of matcha and mango with a distinct tropical flavor." at bounding box center [444, 195] width 128 height 23
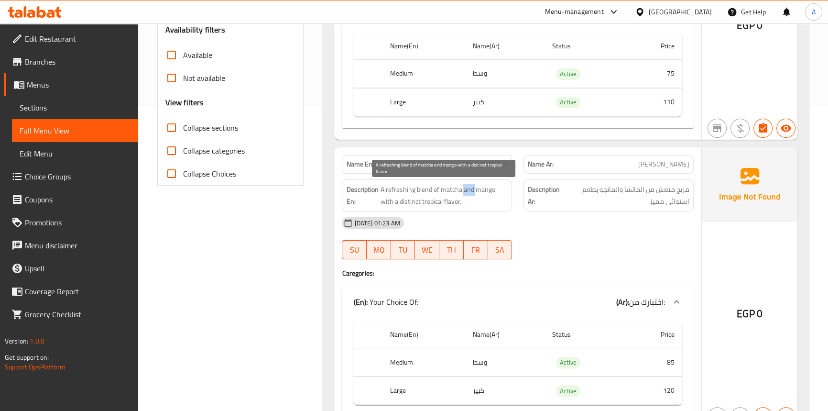
click at [466, 190] on span "A refreshing blend of matcha and mango with a distinct tropical flavor." at bounding box center [444, 195] width 128 height 23
click at [482, 188] on span "A refreshing blend of matcha and mango with a distinct tropical flavor." at bounding box center [444, 195] width 128 height 23
click at [381, 201] on span "A refreshing blend of matcha and mango with a distinct tropical flavor." at bounding box center [444, 195] width 128 height 23
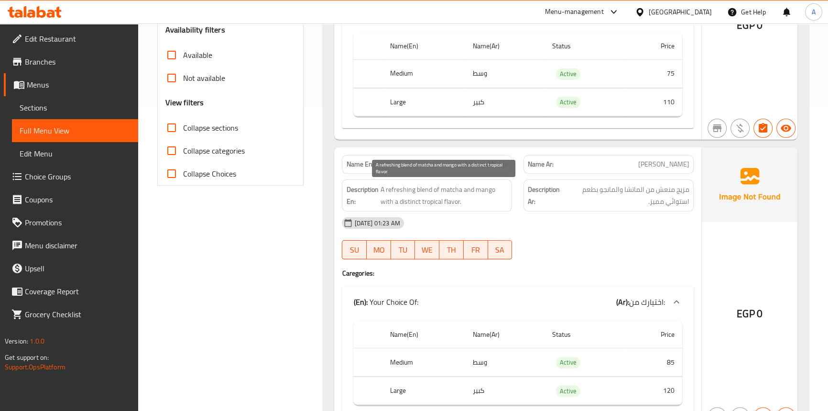
click at [450, 202] on span "A refreshing blend of matcha and mango with a distinct tropical flavor." at bounding box center [444, 195] width 128 height 23
click at [427, 200] on span "A refreshing blend of matcha and mango with a distinct tropical flavor." at bounding box center [444, 195] width 128 height 23
click at [411, 200] on span "A refreshing blend of matcha and mango with a distinct tropical flavor." at bounding box center [444, 195] width 128 height 23
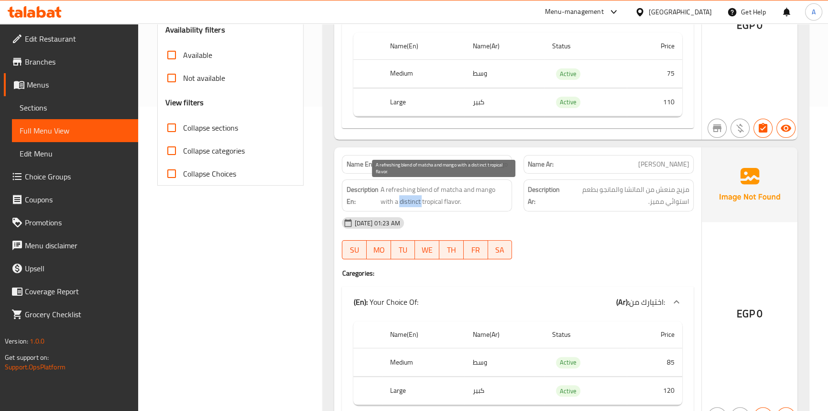
click at [411, 200] on span "A refreshing blend of matcha and mango with a distinct tropical flavor." at bounding box center [444, 195] width 128 height 23
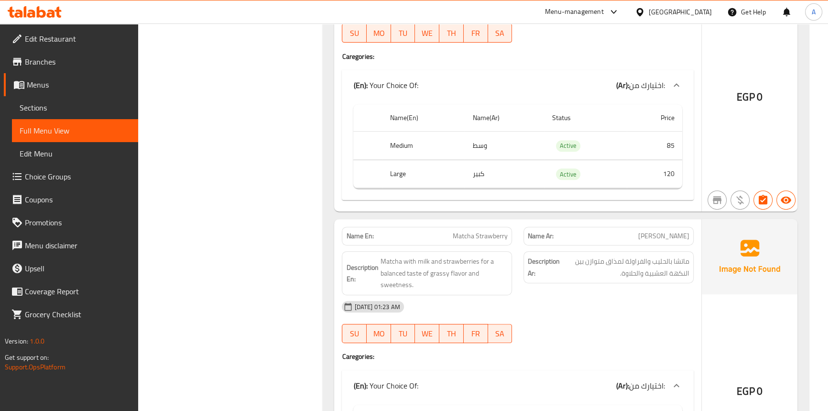
scroll to position [521, 0]
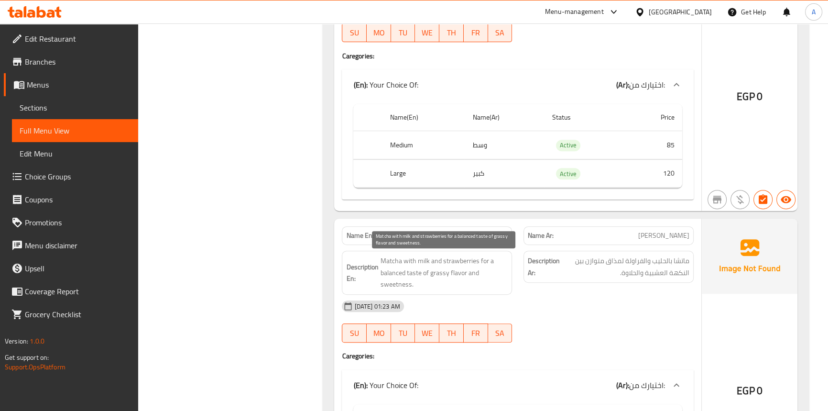
click at [475, 236] on span "Matcha Strawberry" at bounding box center [480, 236] width 55 height 10
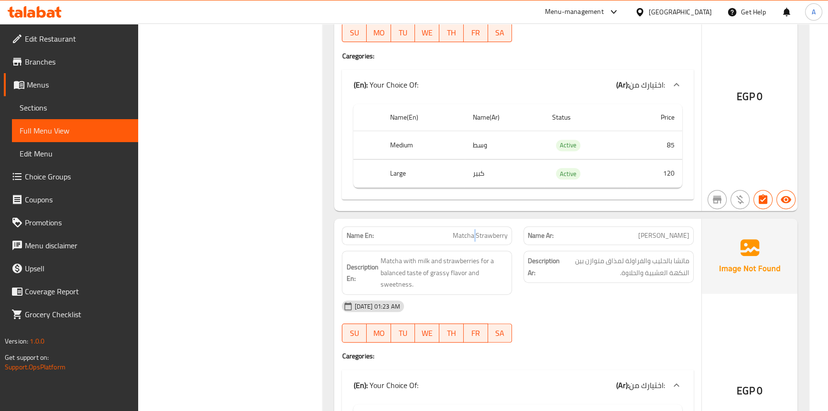
click at [475, 236] on span "Matcha Strawberry" at bounding box center [480, 236] width 55 height 10
copy span "Matcha Strawberry"
click at [571, 319] on div "[DATE] 01:23 AM SU MO TU WE TH FR SA" at bounding box center [517, 322] width 363 height 54
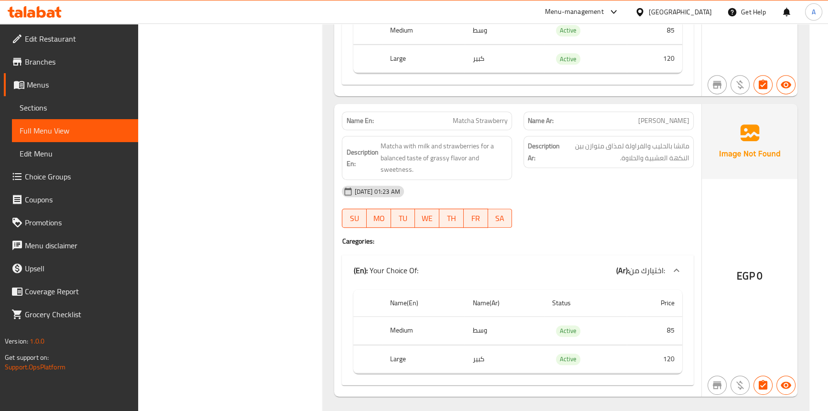
scroll to position [652, 0]
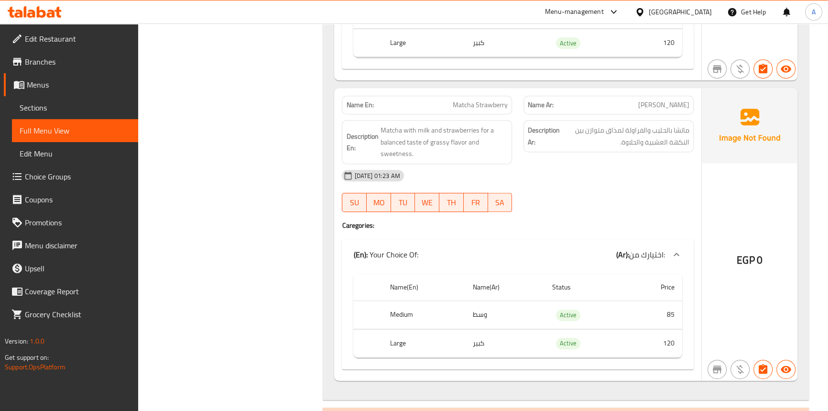
click at [459, 103] on span "Matcha Strawberry" at bounding box center [480, 105] width 55 height 10
click at [482, 106] on span "Matcha Strawberry" at bounding box center [480, 105] width 55 height 10
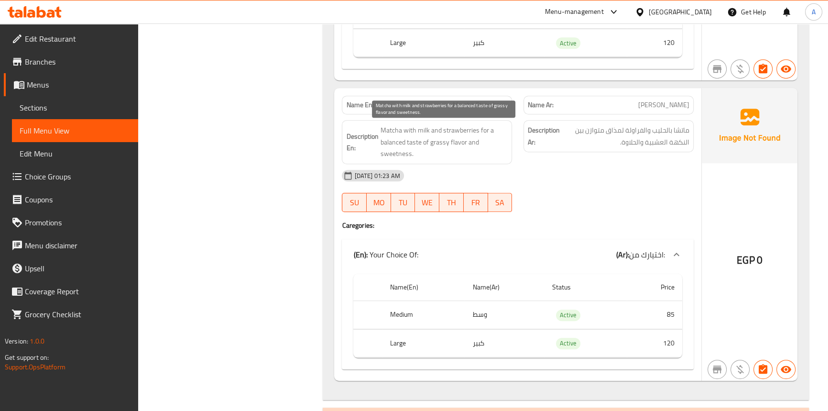
click at [386, 128] on span "Matcha with milk and strawberries for a balanced taste of grassy flavor and swe…" at bounding box center [444, 141] width 128 height 35
click at [414, 130] on span "Matcha with milk and strawberries for a balanced taste of grassy flavor and swe…" at bounding box center [444, 141] width 128 height 35
click at [407, 129] on span "Matcha with milk and strawberries for a balanced taste of grassy flavor and swe…" at bounding box center [444, 141] width 128 height 35
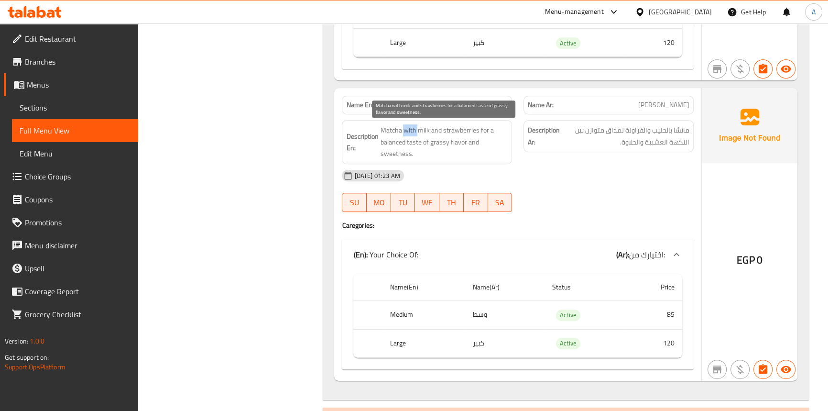
click at [417, 129] on span "Matcha with milk and strawberries for a balanced taste of grassy flavor and swe…" at bounding box center [444, 141] width 128 height 35
click at [436, 127] on span "Matcha with milk and strawberries for a balanced taste of grassy flavor and swe…" at bounding box center [444, 141] width 128 height 35
click at [461, 129] on span "Matcha with milk and strawberries for a balanced taste of grassy flavor and swe…" at bounding box center [444, 141] width 128 height 35
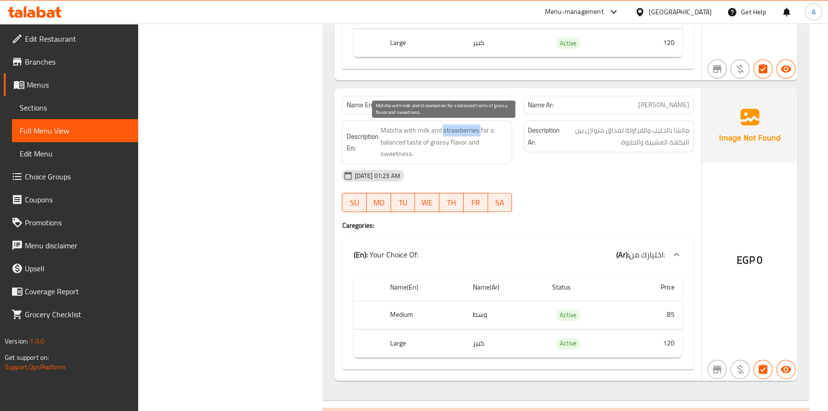
click at [461, 129] on span "Matcha with milk and strawberries for a balanced taste of grassy flavor and swe…" at bounding box center [444, 141] width 128 height 35
click at [483, 126] on span "Matcha with milk and strawberries for a balanced taste of grassy flavor and swe…" at bounding box center [444, 141] width 128 height 35
click at [407, 140] on span "Matcha with milk and strawberries for a balanced taste of grassy flavor and swe…" at bounding box center [444, 141] width 128 height 35
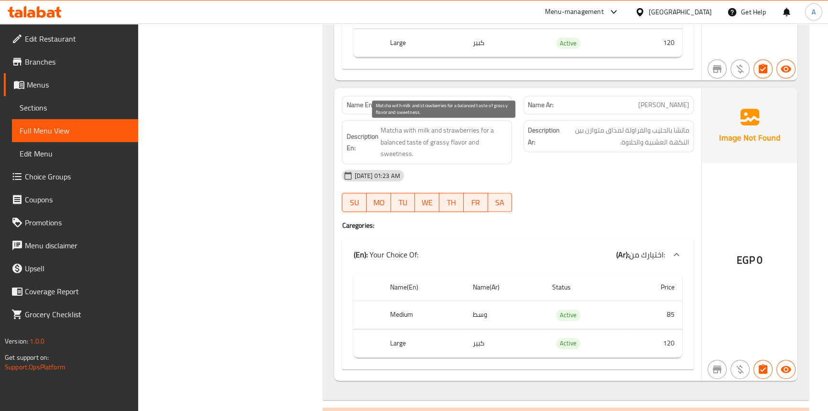
click at [399, 140] on span "Matcha with milk and strawberries for a balanced taste of grassy flavor and swe…" at bounding box center [444, 141] width 128 height 35
click at [427, 140] on span "Matcha with milk and strawberries for a balanced taste of grassy flavor and swe…" at bounding box center [444, 141] width 128 height 35
click at [425, 139] on span "Matcha with milk and strawberries for a balanced taste of grassy flavor and swe…" at bounding box center [444, 141] width 128 height 35
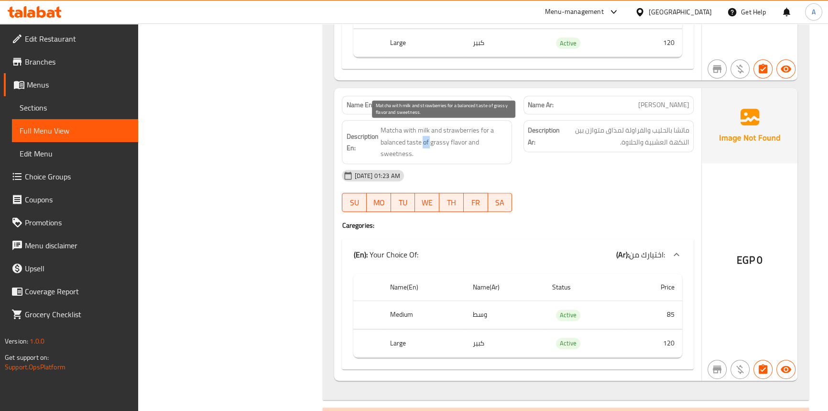
click at [425, 139] on span "Matcha with milk and strawberries for a balanced taste of grassy flavor and swe…" at bounding box center [444, 141] width 128 height 35
click at [452, 141] on span "Matcha with milk and strawberries for a balanced taste of grassy flavor and swe…" at bounding box center [444, 141] width 128 height 35
click at [440, 141] on span "Matcha with milk and strawberries for a balanced taste of grassy flavor and swe…" at bounding box center [444, 141] width 128 height 35
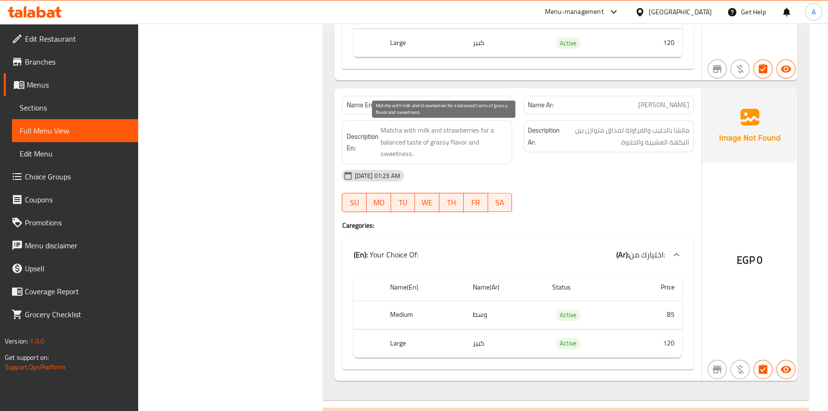
click at [468, 140] on span "Matcha with milk and strawberries for a balanced taste of grassy flavor and swe…" at bounding box center [444, 141] width 128 height 35
click at [416, 149] on span "Matcha with milk and strawberries for a balanced taste of grassy flavor and swe…" at bounding box center [444, 141] width 128 height 35
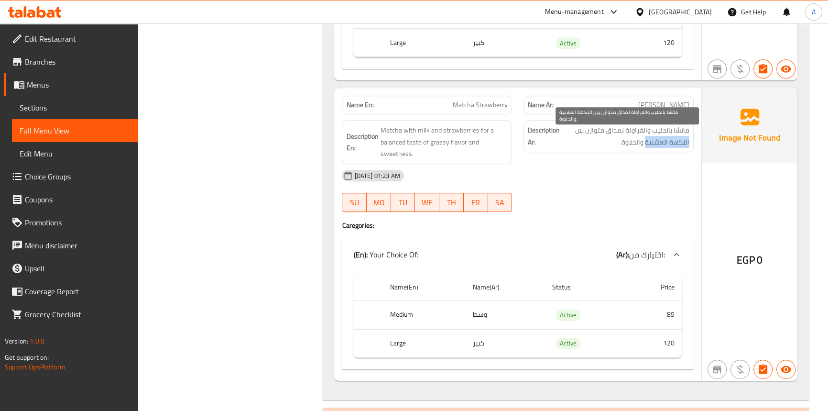
drag, startPoint x: 691, startPoint y: 143, endPoint x: 646, endPoint y: 144, distance: 45.0
click at [646, 144] on div "Description Ar: ماتشا بالحليب والفراولة لمذاق متوازن بين النكهة العشبية والحلاو…" at bounding box center [609, 136] width 170 height 32
copy span "النكهة العشبية"
click at [611, 128] on span "ماتشا بالحليب والفراولة لمذاق متوازن بين النكهة العشبية والحلاوة." at bounding box center [626, 135] width 128 height 23
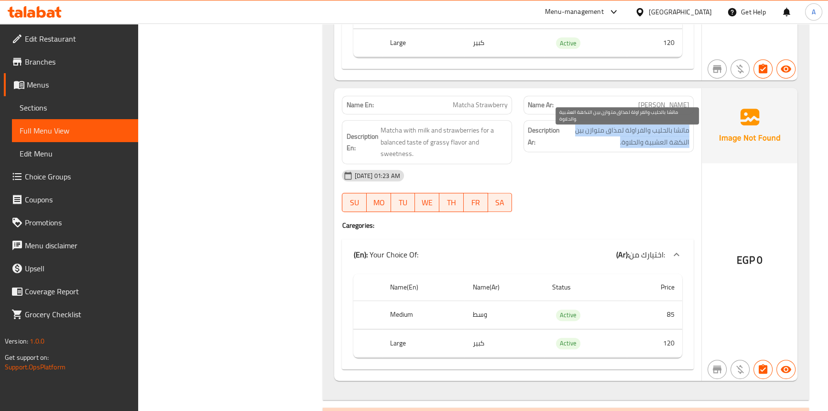
click at [611, 128] on span "ماتشا بالحليب والفراولة لمذاق متوازن بين النكهة العشبية والحلاوة." at bounding box center [626, 135] width 128 height 23
copy div "ماتشا بالحليب والفراولة لمذاق متوازن بين النكهة العشبية والحلاوة."
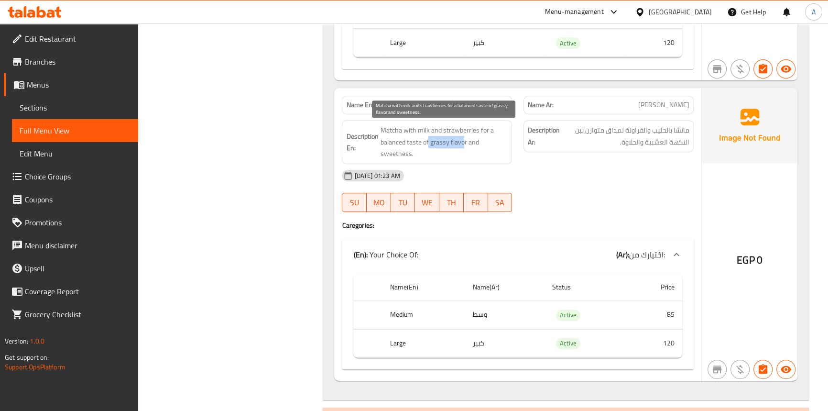
drag, startPoint x: 464, startPoint y: 143, endPoint x: 429, endPoint y: 143, distance: 35.4
click at [429, 143] on span "Matcha with milk and strawberries for a balanced taste of grassy flavor and swe…" at bounding box center [444, 141] width 128 height 35
copy span "grassy flavo"
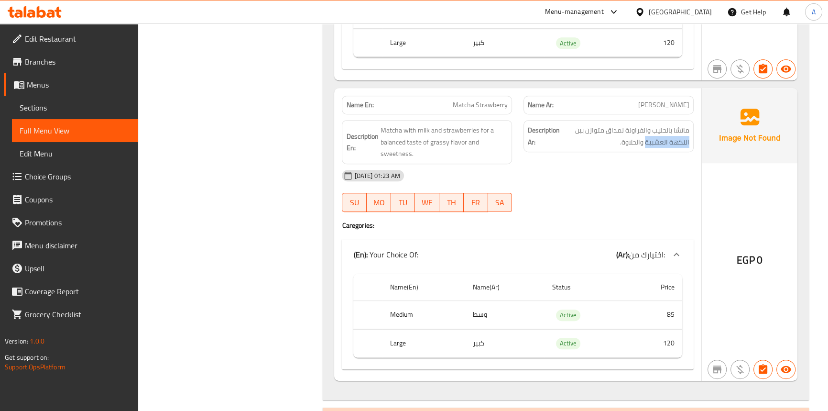
drag, startPoint x: 646, startPoint y: 140, endPoint x: 692, endPoint y: 141, distance: 45.9
click at [692, 141] on div "Description Ar: ماتشا بالحليب والفراولة لمذاق متوازن بين النكهة العشبية والحلاو…" at bounding box center [609, 136] width 170 height 32
drag, startPoint x: 660, startPoint y: 141, endPoint x: 666, endPoint y: 142, distance: 5.8
click at [661, 141] on span "ماتشا بالحليب والفراولة لمذاق متوازن بين النكهة العشبية والحلاوة." at bounding box center [626, 135] width 128 height 23
click at [667, 142] on span "ماتشا بالحليب والفراولة لمذاق متوازن بين النكهة العشبية والحلاوة." at bounding box center [626, 135] width 128 height 23
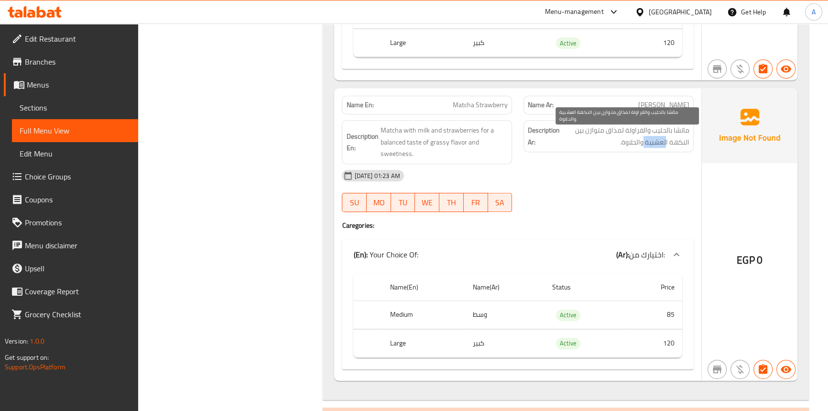
drag, startPoint x: 644, startPoint y: 139, endPoint x: 666, endPoint y: 139, distance: 22.0
click at [666, 139] on span "ماتشا بالحليب والفراولة لمذاق متوازن بين النكهة العشبية والحلاوة." at bounding box center [626, 135] width 128 height 23
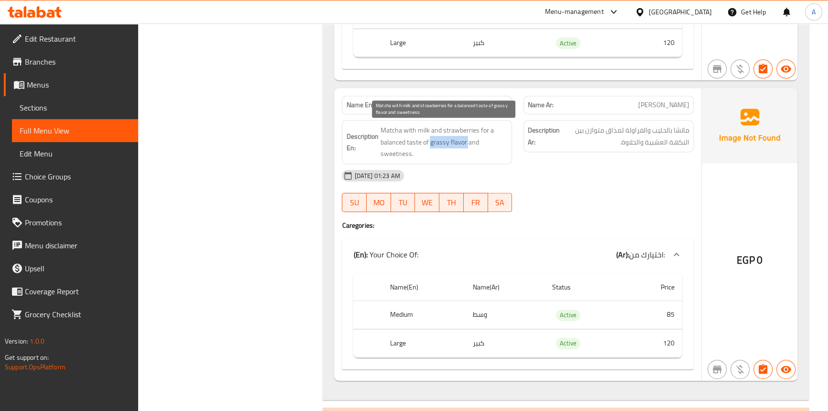
drag, startPoint x: 468, startPoint y: 143, endPoint x: 431, endPoint y: 145, distance: 37.4
click at [431, 145] on span "Matcha with milk and strawberries for a balanced taste of grassy flavor and swe…" at bounding box center [444, 141] width 128 height 35
click at [484, 151] on span "Matcha with milk and strawberries for a balanced taste of grassy flavor and swe…" at bounding box center [444, 141] width 128 height 35
click at [473, 100] on span "Matcha Strawberry" at bounding box center [480, 105] width 55 height 10
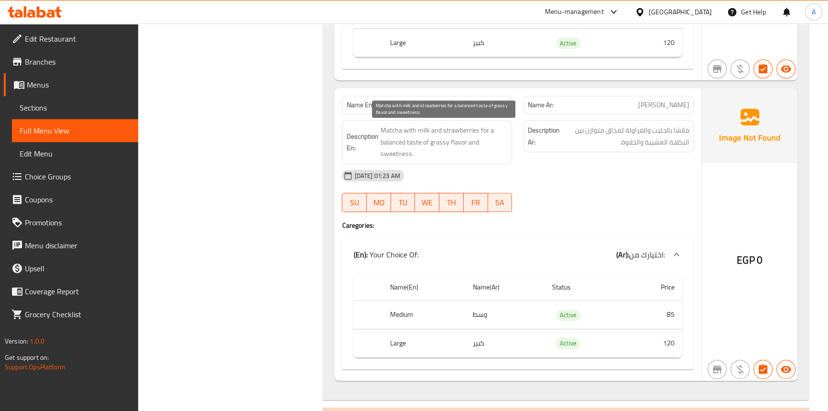
click at [453, 143] on span "Matcha with milk and strawberries for a balanced taste of grassy flavor and swe…" at bounding box center [444, 141] width 128 height 35
click at [443, 142] on span "Matcha with milk and strawberries for a balanced taste of grassy flavor and swe…" at bounding box center [444, 141] width 128 height 35
click at [467, 102] on span "Matcha Strawberry" at bounding box center [480, 105] width 55 height 10
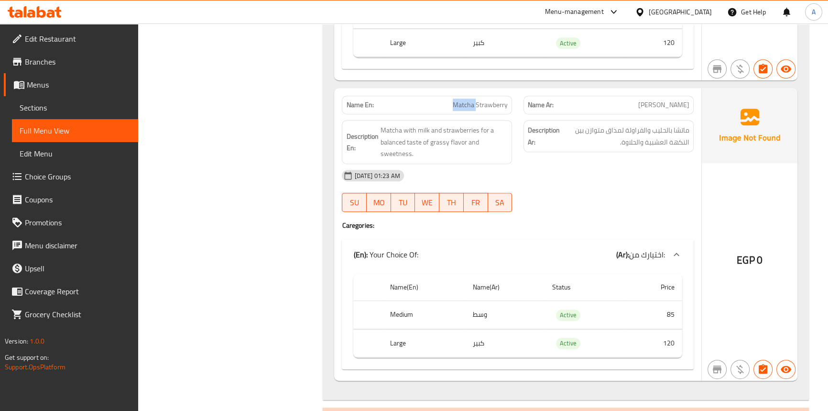
click at [467, 102] on span "Matcha Strawberry" at bounding box center [480, 105] width 55 height 10
click at [391, 128] on span "Matcha with milk and strawberries for a balanced taste of grassy flavor and swe…" at bounding box center [444, 141] width 128 height 35
click at [407, 131] on span "Matcha with milk and strawberries for a balanced taste of grassy flavor and swe…" at bounding box center [444, 141] width 128 height 35
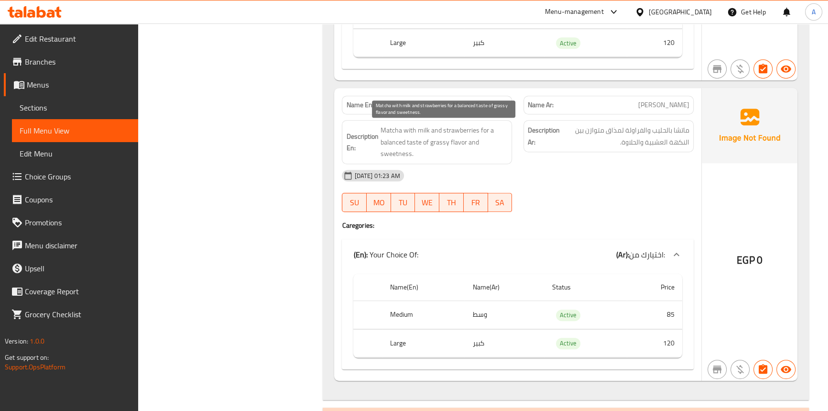
click at [489, 127] on span "Matcha with milk and strawberries for a balanced taste of grassy flavor and swe…" at bounding box center [444, 141] width 128 height 35
click at [406, 143] on span "Matcha with milk and strawberries for a balanced taste of grassy flavor and swe…" at bounding box center [444, 141] width 128 height 35
click at [395, 142] on span "Matcha with milk and strawberries for a balanced taste of grassy flavor and swe…" at bounding box center [444, 141] width 128 height 35
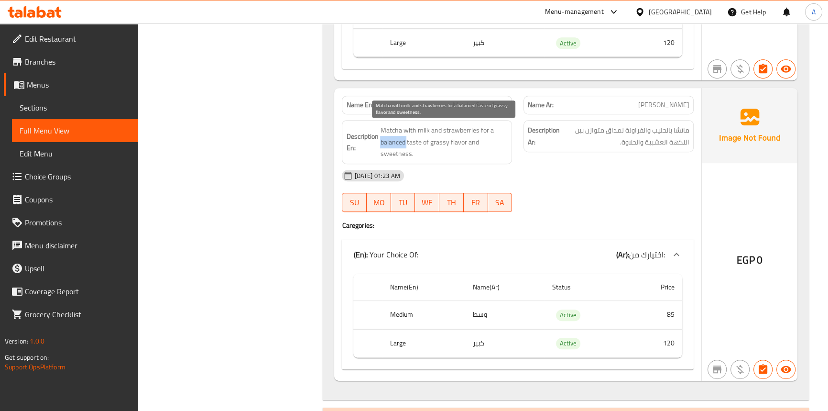
click at [395, 142] on span "Matcha with milk and strawberries for a balanced taste of grassy flavor and swe…" at bounding box center [444, 141] width 128 height 35
click at [428, 141] on span "Matcha with milk and strawberries for a balanced taste of grassy flavor and swe…" at bounding box center [444, 141] width 128 height 35
click at [454, 144] on span "Matcha with milk and strawberries for a balanced taste of grassy flavor and swe…" at bounding box center [444, 141] width 128 height 35
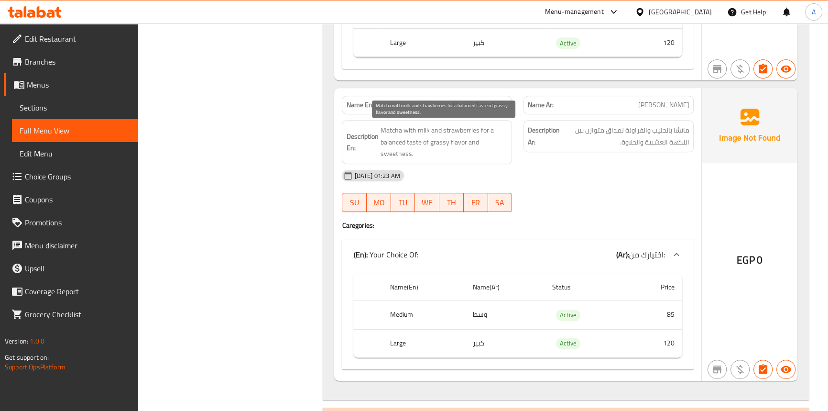
click at [438, 141] on span "Matcha with milk and strawberries for a balanced taste of grassy flavor and swe…" at bounding box center [444, 141] width 128 height 35
drag, startPoint x: 397, startPoint y: 305, endPoint x: 503, endPoint y: 311, distance: 106.4
click at [503, 311] on tr "Medium وسط Active 85" at bounding box center [517, 315] width 329 height 28
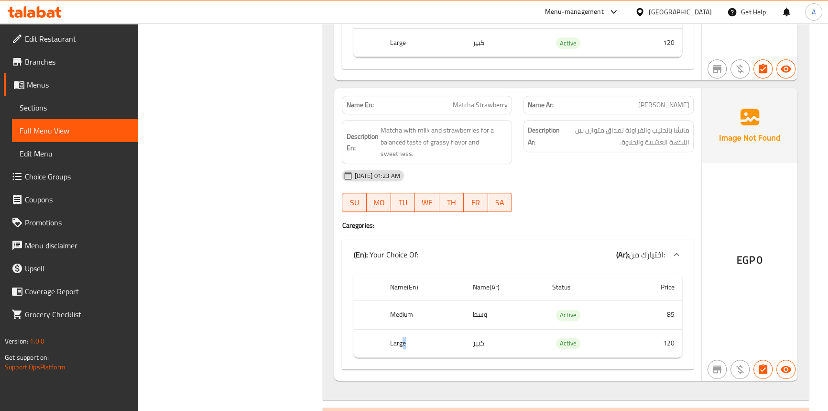
drag, startPoint x: 405, startPoint y: 345, endPoint x: 477, endPoint y: 311, distance: 79.8
click at [457, 347] on th "Large" at bounding box center [424, 343] width 82 height 28
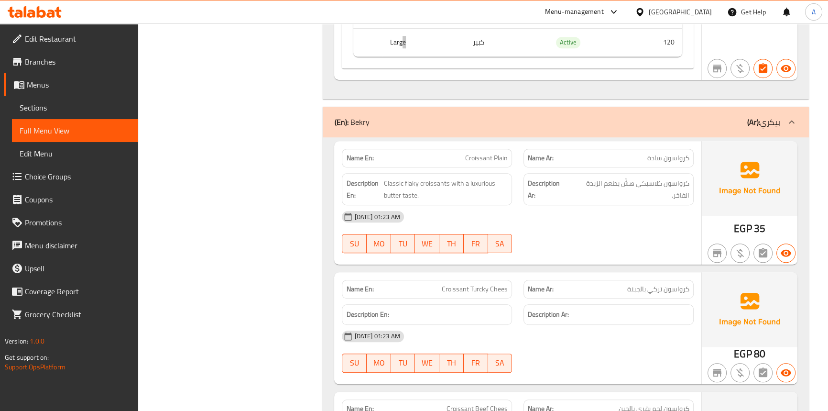
scroll to position [957, 0]
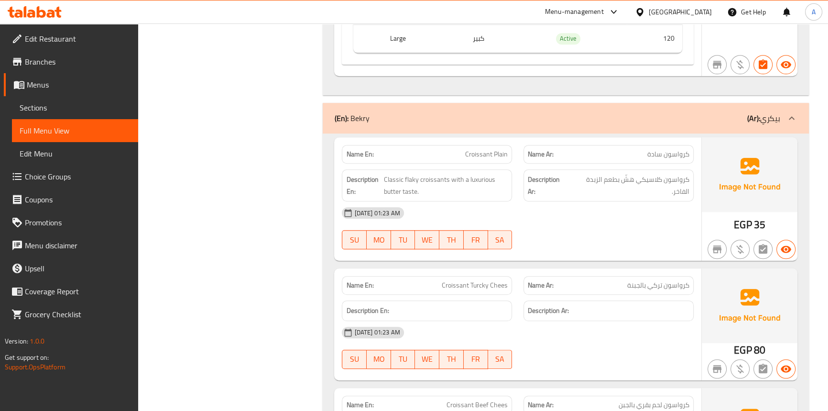
click at [546, 212] on div "[DATE] 01:23 AM" at bounding box center [517, 212] width 363 height 23
click at [77, 110] on span "Sections" at bounding box center [75, 107] width 111 height 11
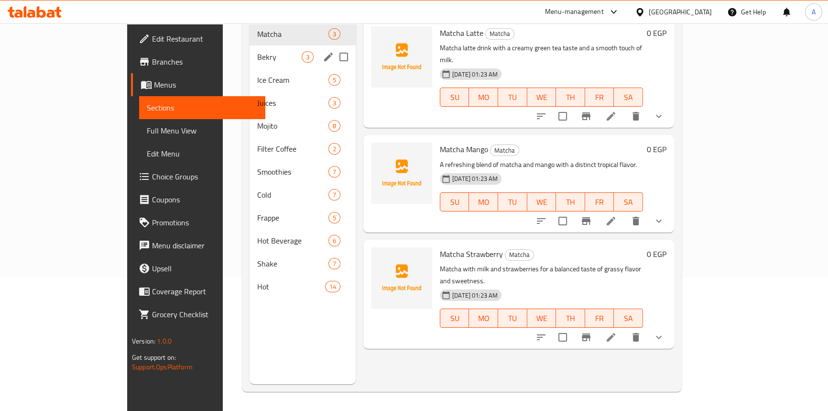
click at [250, 51] on div "Bekry 3" at bounding box center [303, 56] width 106 height 23
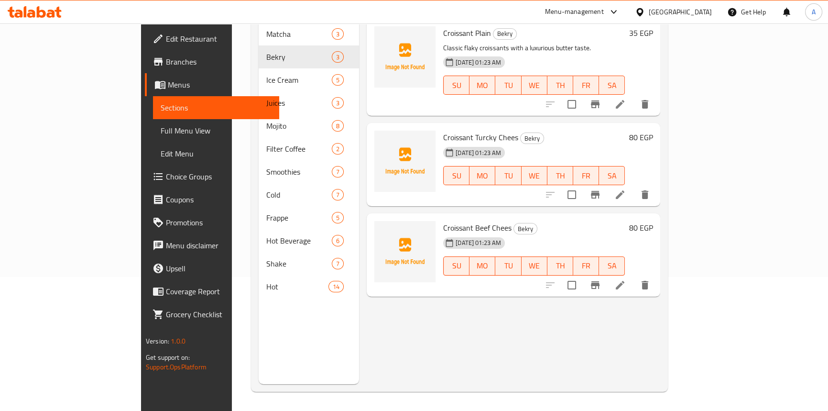
click at [521, 133] on span "Bekry" at bounding box center [532, 138] width 23 height 11
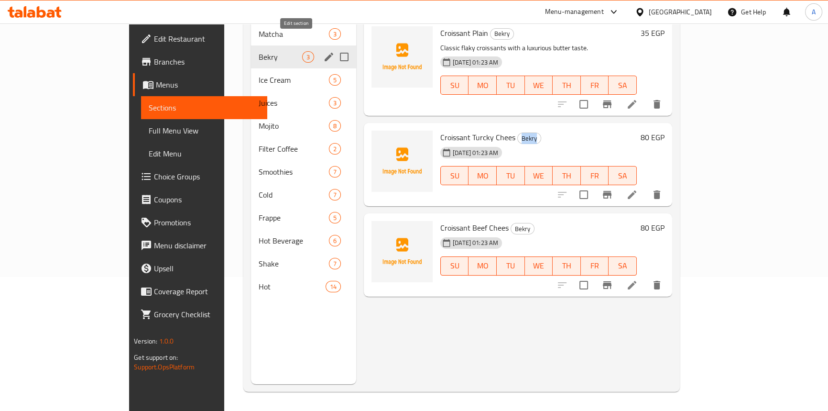
click at [323, 51] on icon "edit" at bounding box center [328, 56] width 11 height 11
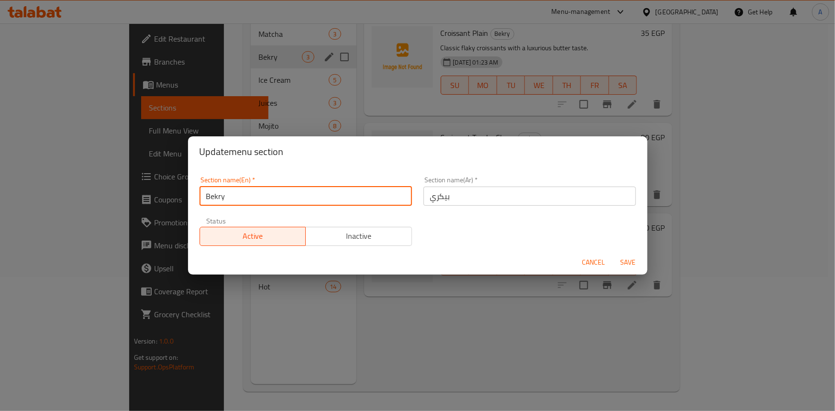
drag, startPoint x: 238, startPoint y: 192, endPoint x: 199, endPoint y: 191, distance: 38.7
click at [199, 191] on input "Bekry" at bounding box center [305, 196] width 212 height 19
click at [242, 195] on input "Bekry" at bounding box center [305, 196] width 212 height 19
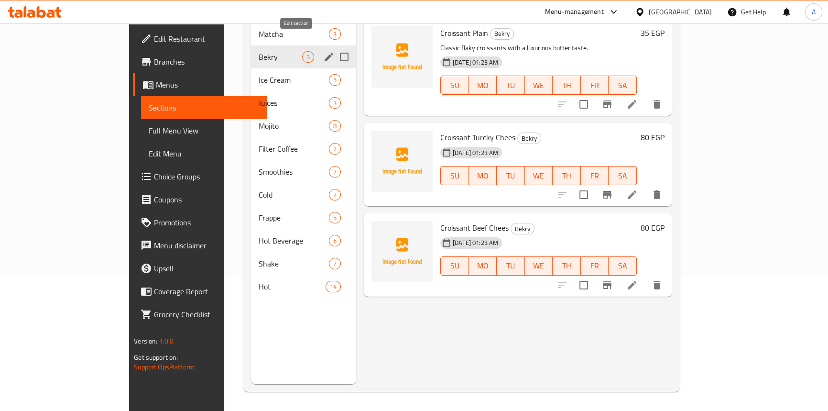
click at [325, 53] on icon "edit" at bounding box center [329, 57] width 9 height 9
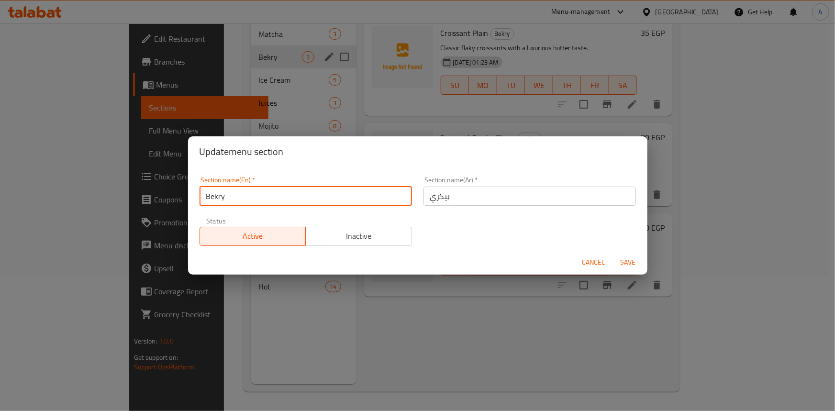
click at [201, 193] on input "Bekry" at bounding box center [305, 196] width 212 height 19
paste input "bake"
type input "bakery"
click at [472, 191] on input "بيكري" at bounding box center [529, 196] width 212 height 19
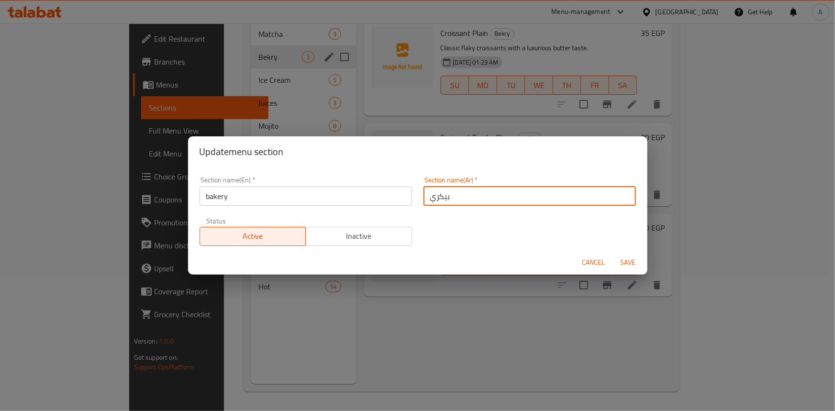
drag, startPoint x: 633, startPoint y: 258, endPoint x: 620, endPoint y: 263, distance: 13.5
click at [631, 258] on span "Save" at bounding box center [627, 262] width 23 height 12
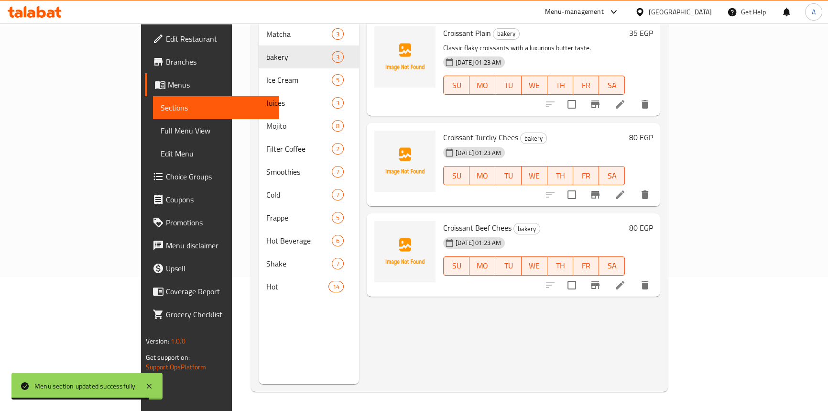
click at [161, 134] on span "Full Menu View" at bounding box center [216, 130] width 111 height 11
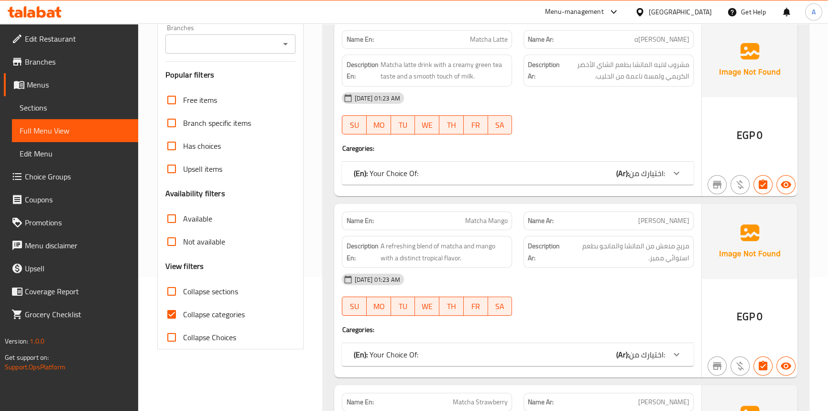
click at [177, 319] on input "Collapse categories" at bounding box center [171, 314] width 23 height 23
checkbox input "false"
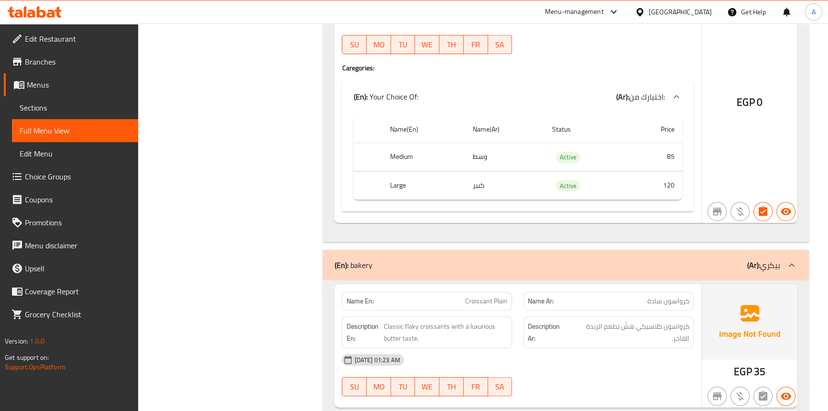
scroll to position [917, 0]
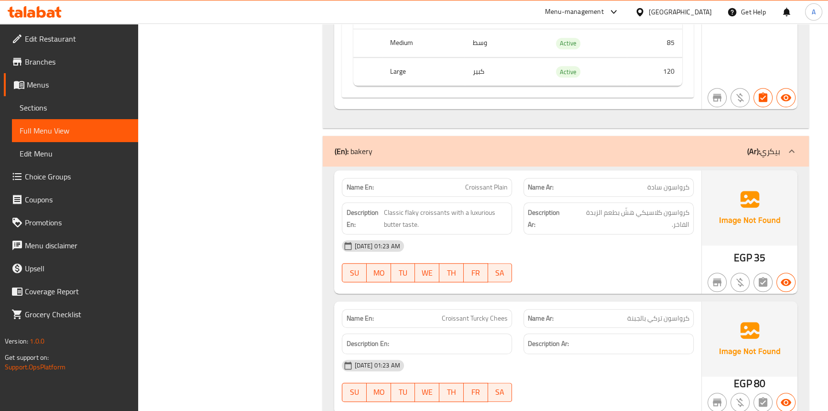
click at [501, 186] on span "Croissant Plain" at bounding box center [486, 187] width 43 height 10
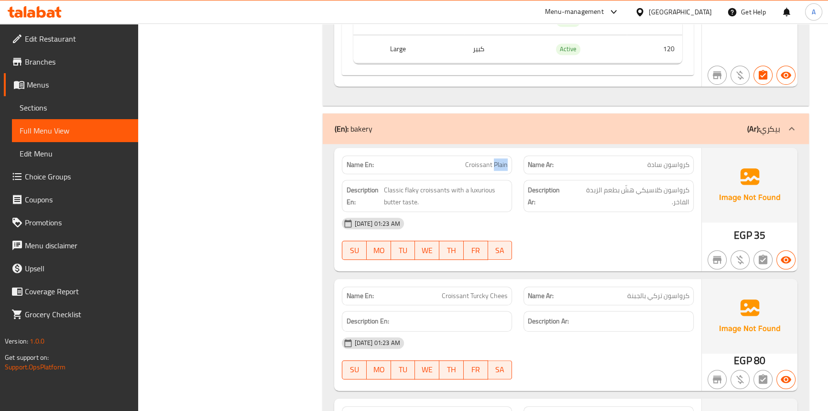
scroll to position [960, 0]
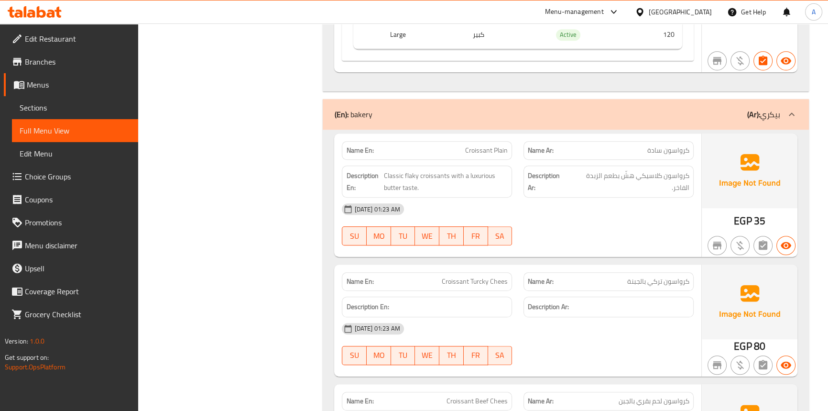
click at [481, 146] on span "Croissant Plain" at bounding box center [486, 150] width 43 height 10
click at [500, 278] on span "Croissant Turcky Chees" at bounding box center [475, 281] width 66 height 10
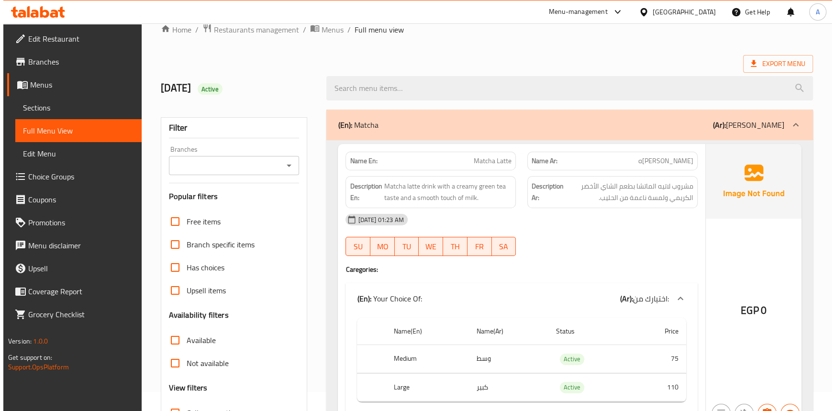
scroll to position [0, 0]
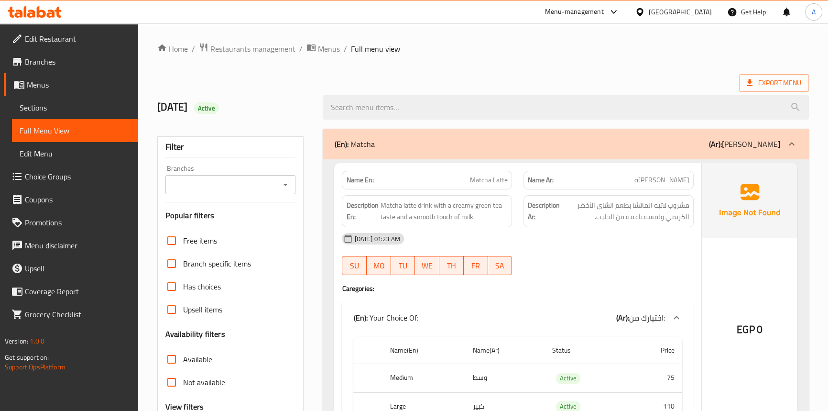
drag, startPoint x: 472, startPoint y: 54, endPoint x: 278, endPoint y: 79, distance: 195.8
click at [472, 54] on ol "Home / Restaurants management / Menus / Full menu view" at bounding box center [483, 49] width 652 height 12
click at [54, 110] on span "Sections" at bounding box center [75, 107] width 111 height 11
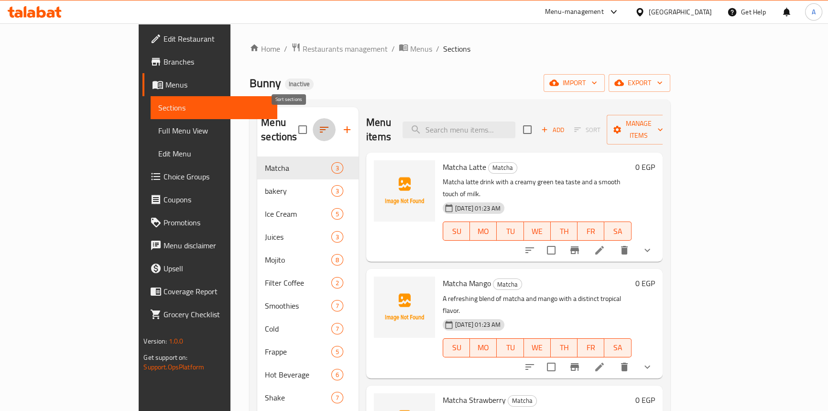
click at [319, 124] on icon "button" at bounding box center [324, 129] width 11 height 11
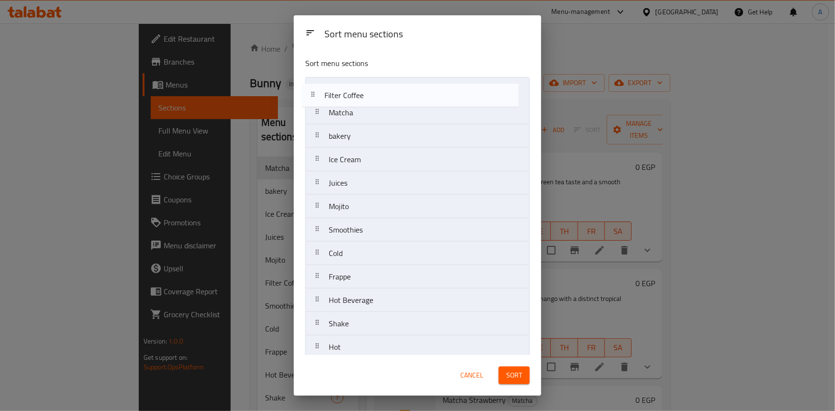
drag, startPoint x: 330, startPoint y: 203, endPoint x: 326, endPoint y: 96, distance: 107.2
click at [326, 96] on nav "Matcha bakery Ice Cream Juices Mojito Filter Coffee Smoothies Cold Frappe Hot B…" at bounding box center [417, 218] width 224 height 282
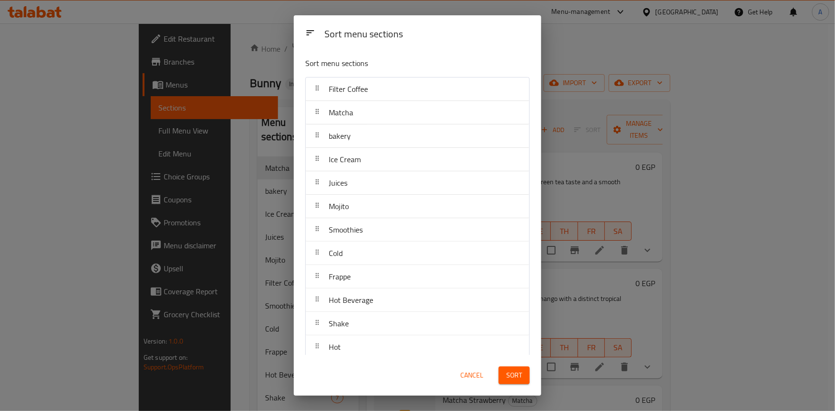
click at [521, 369] on span "Sort" at bounding box center [514, 375] width 16 height 12
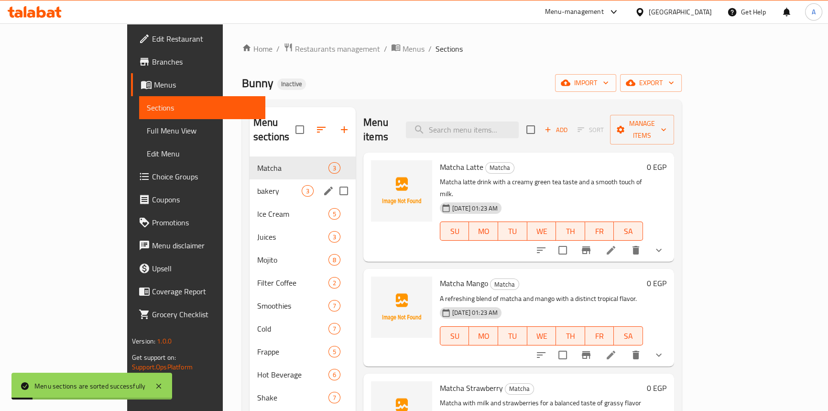
click at [250, 179] on div "bakery 3" at bounding box center [303, 190] width 106 height 23
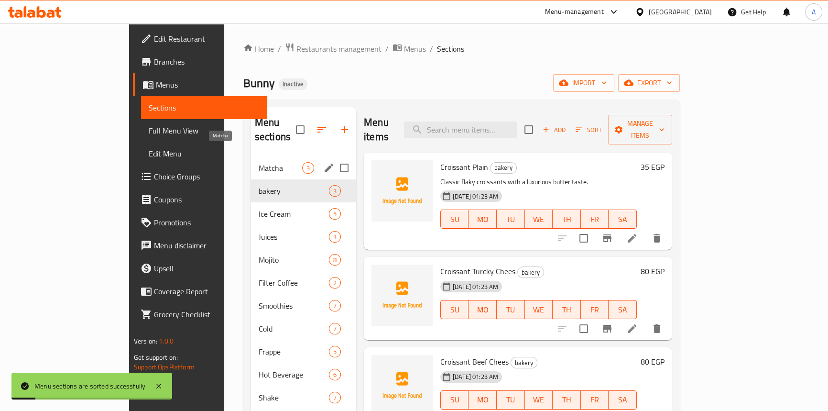
click at [259, 162] on span "Matcha" at bounding box center [281, 167] width 44 height 11
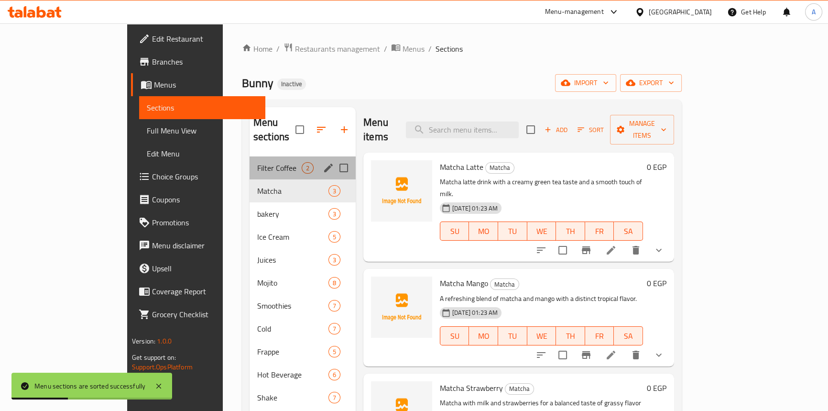
click at [250, 161] on div "Filter Coffee 2" at bounding box center [303, 167] width 106 height 23
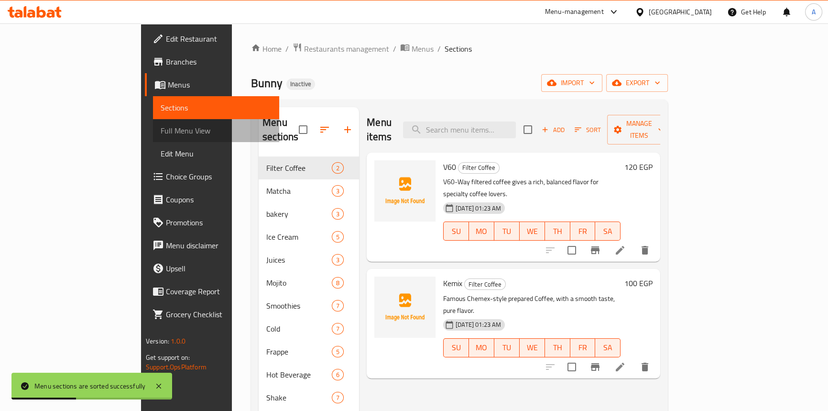
click at [161, 135] on span "Full Menu View" at bounding box center [216, 130] width 111 height 11
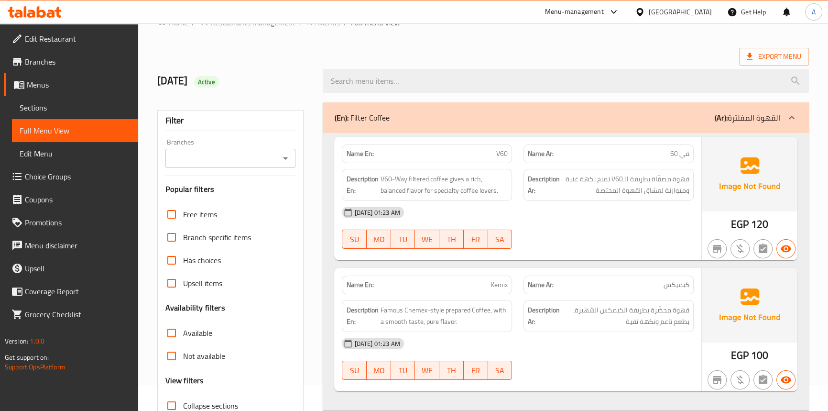
scroll to position [87, 0]
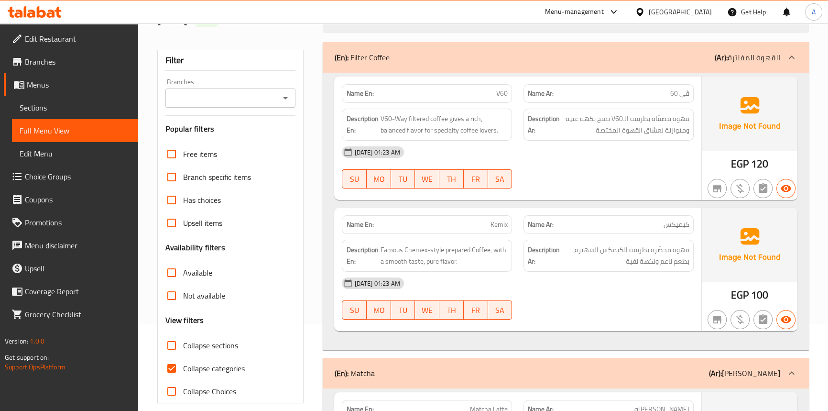
click at [495, 234] on div "Description En: Famous Chemex-style prepared Coffee, with a smooth taste, pure …" at bounding box center [427, 256] width 182 height 44
click at [505, 214] on div "Name En: Kemix" at bounding box center [427, 224] width 182 height 30
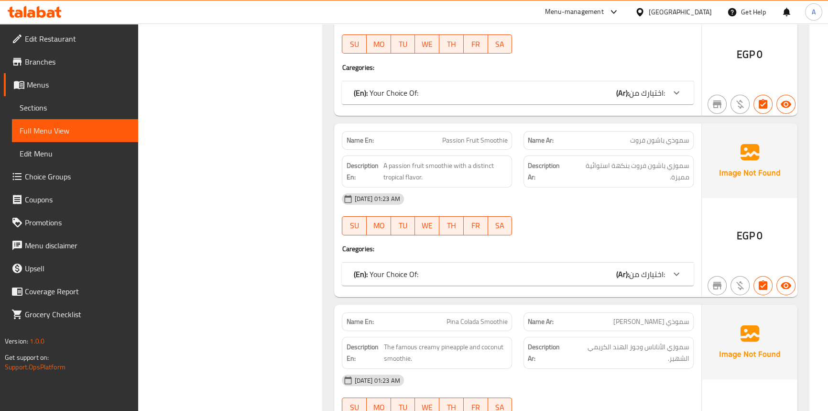
scroll to position [4304, 0]
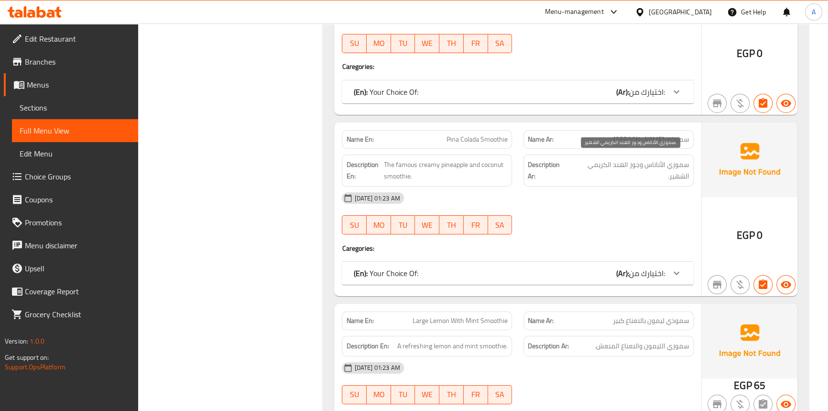
click at [684, 169] on span "سموزي الأناناس وجوز الهند الكريمي الشهير." at bounding box center [630, 170] width 120 height 23
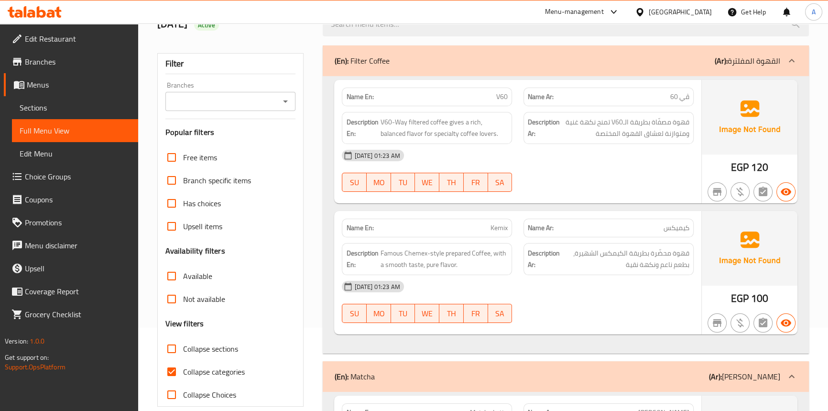
scroll to position [87, 0]
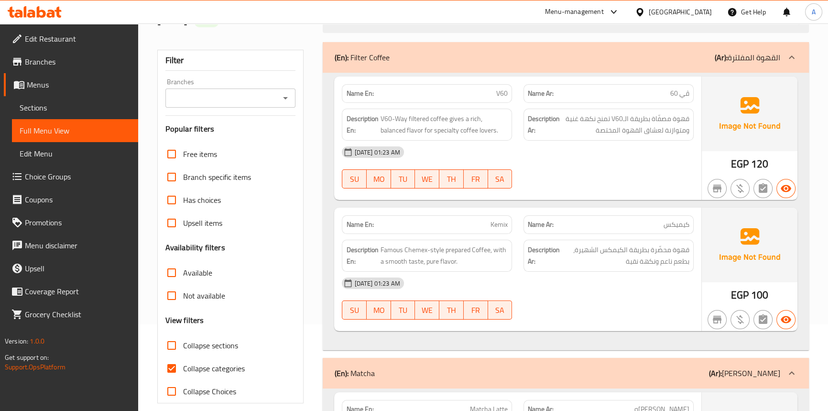
click at [485, 222] on p "Name En: Kemix" at bounding box center [427, 225] width 162 height 10
click at [63, 103] on span "Sections" at bounding box center [75, 107] width 111 height 11
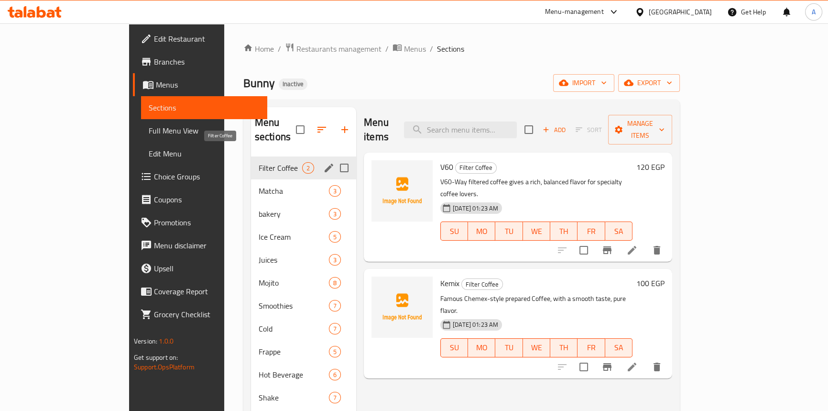
click at [259, 162] on span "Filter Coffee" at bounding box center [281, 167] width 44 height 11
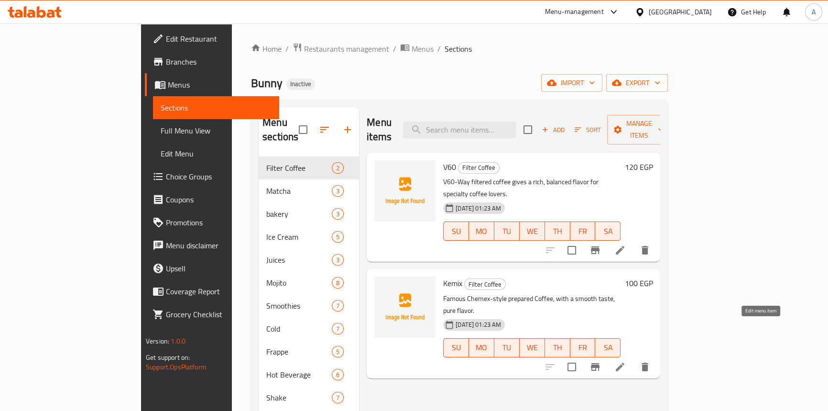
click at [626, 361] on icon at bounding box center [620, 366] width 11 height 11
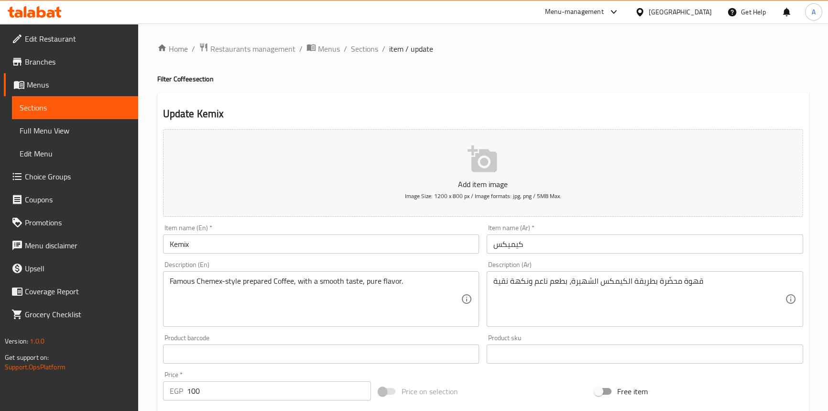
click at [189, 72] on div at bounding box center [414, 205] width 828 height 411
click at [182, 81] on h4 "Filter Coffee section" at bounding box center [483, 79] width 652 height 10
click at [359, 49] on span "Sections" at bounding box center [364, 48] width 27 height 11
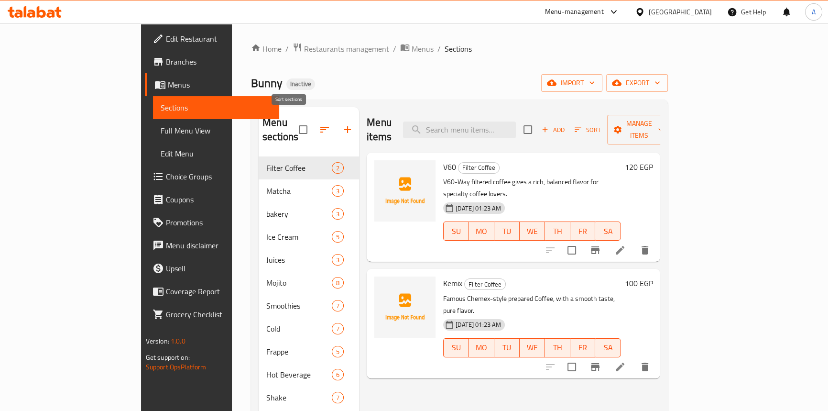
click at [313, 118] on button "button" at bounding box center [324, 129] width 23 height 23
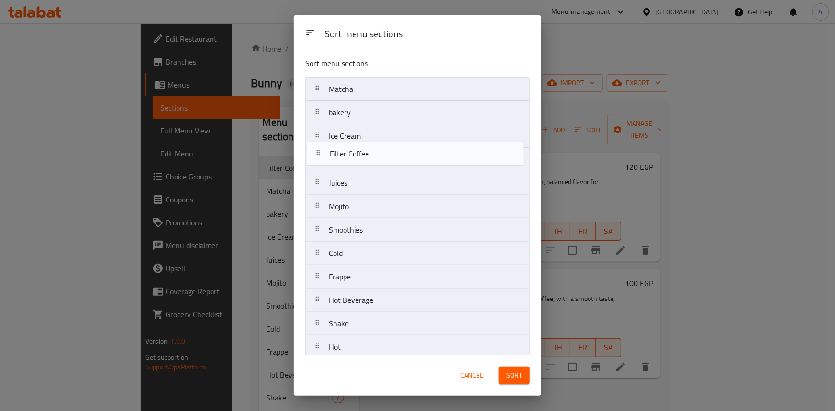
click at [320, 157] on nav "Filter Coffee Matcha bakery Ice Cream Juices Mojito Smoothies Cold Frappe Hot B…" at bounding box center [417, 218] width 224 height 282
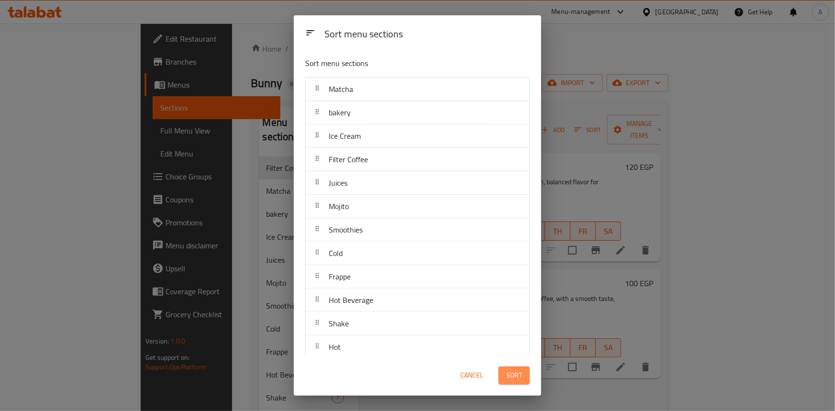
drag, startPoint x: 518, startPoint y: 368, endPoint x: 517, endPoint y: 377, distance: 9.3
click at [517, 368] on button "Sort" at bounding box center [513, 375] width 31 height 18
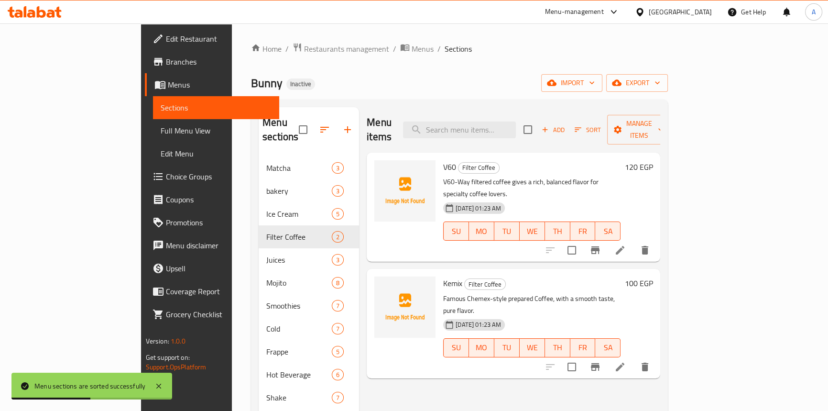
drag, startPoint x: 526, startPoint y: 88, endPoint x: 454, endPoint y: 109, distance: 75.1
click at [526, 88] on div "Bunny Inactive import export" at bounding box center [459, 83] width 417 height 18
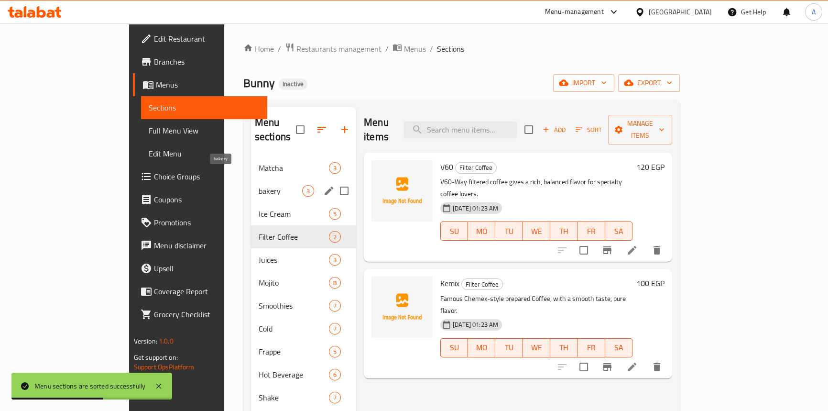
drag, startPoint x: 187, startPoint y: 180, endPoint x: 194, endPoint y: 196, distance: 17.1
click at [259, 185] on span "bakery" at bounding box center [281, 190] width 44 height 11
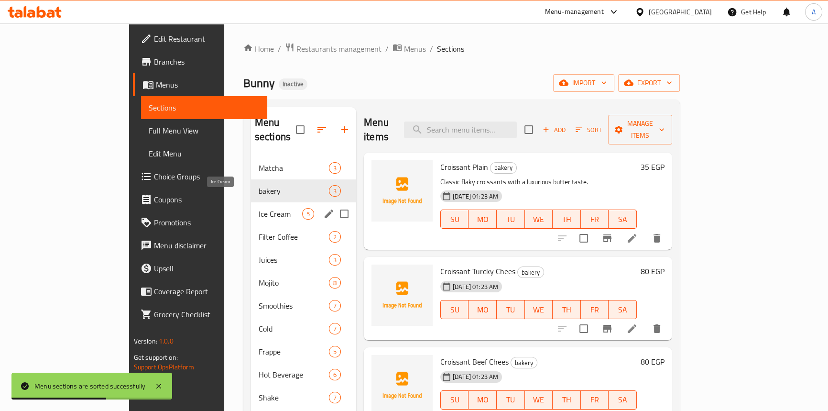
click at [259, 208] on span "Ice Cream" at bounding box center [281, 213] width 44 height 11
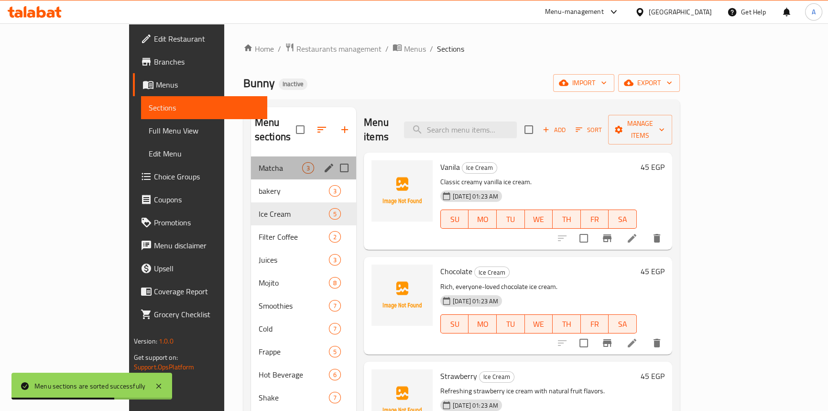
click at [251, 162] on div "Matcha 3" at bounding box center [303, 167] width 105 height 23
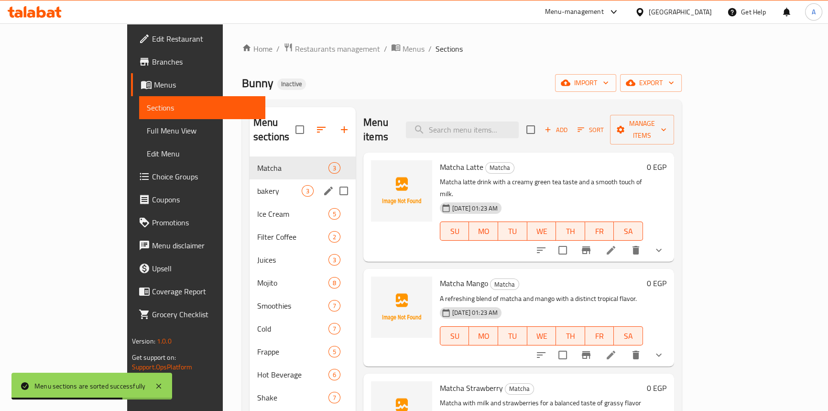
click at [257, 185] on span "bakery" at bounding box center [279, 190] width 44 height 11
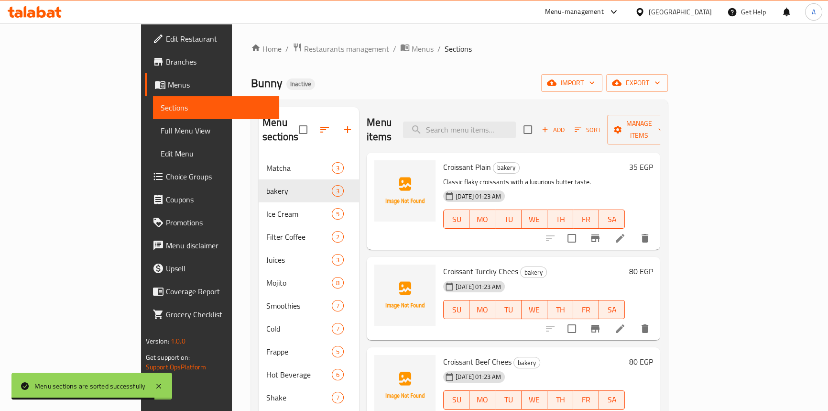
click at [479, 264] on span "Croissant Turcky Chees" at bounding box center [480, 271] width 75 height 14
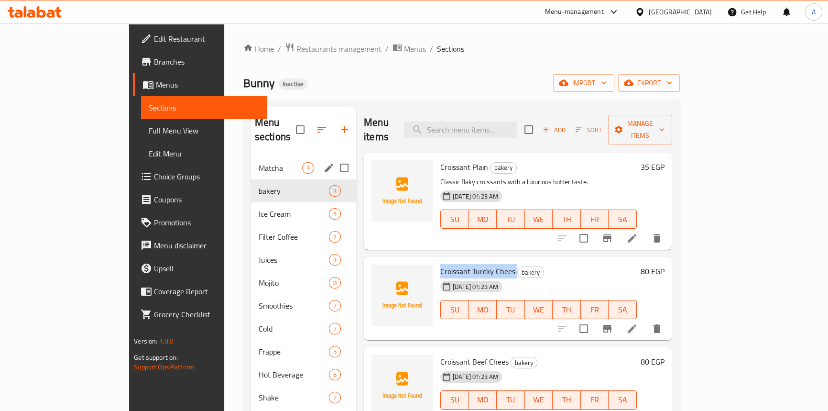
click at [251, 161] on div "Matcha 3" at bounding box center [303, 167] width 105 height 23
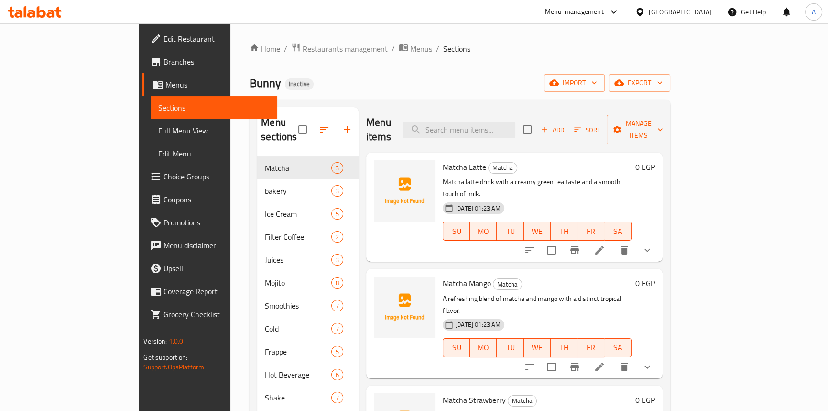
click at [512, 72] on div "Home / Restaurants management / Menus / Sections Bunny Inactive import export M…" at bounding box center [460, 284] width 420 height 483
click at [158, 128] on span "Full Menu View" at bounding box center [213, 130] width 111 height 11
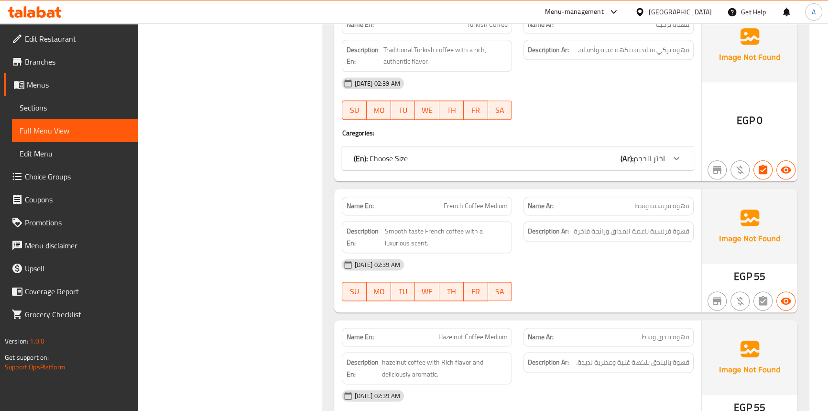
scroll to position [10656, 0]
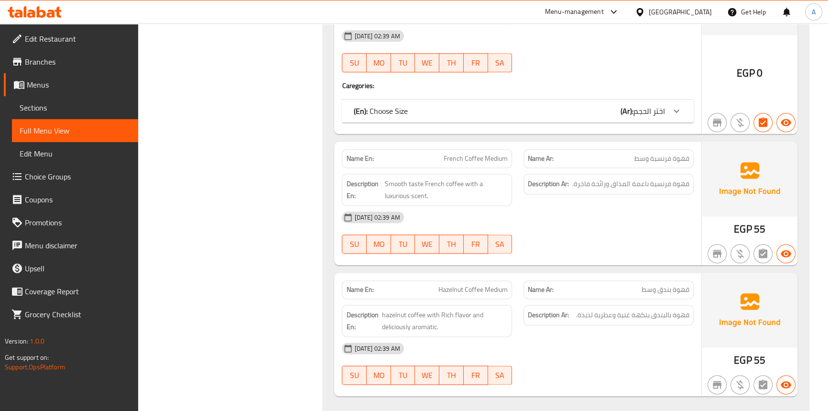
click at [597, 206] on div "[DATE] 02:39 AM" at bounding box center [517, 217] width 363 height 23
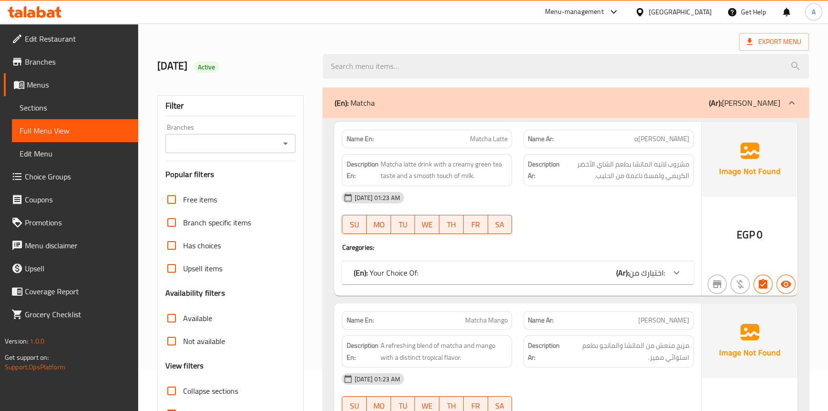
scroll to position [0, 0]
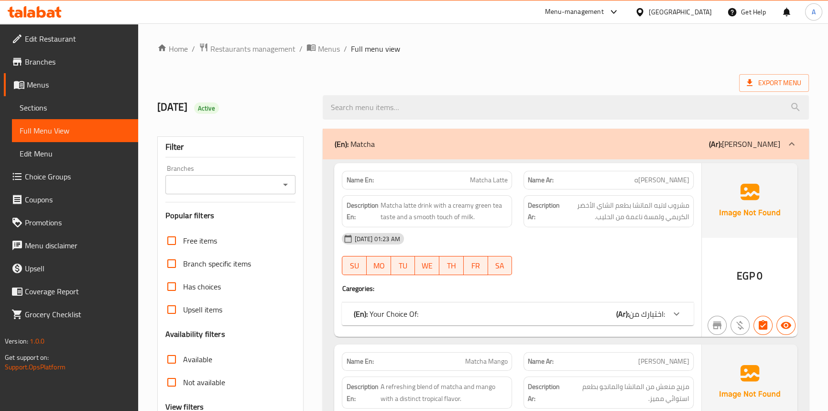
click at [638, 76] on div "Export Menu" at bounding box center [483, 83] width 652 height 18
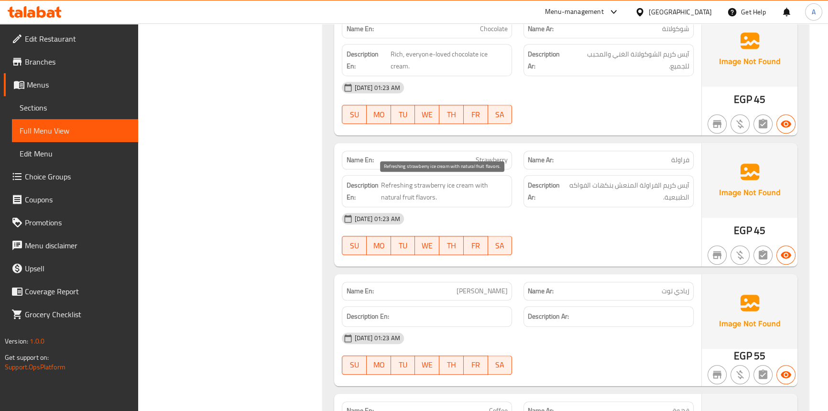
scroll to position [1174, 0]
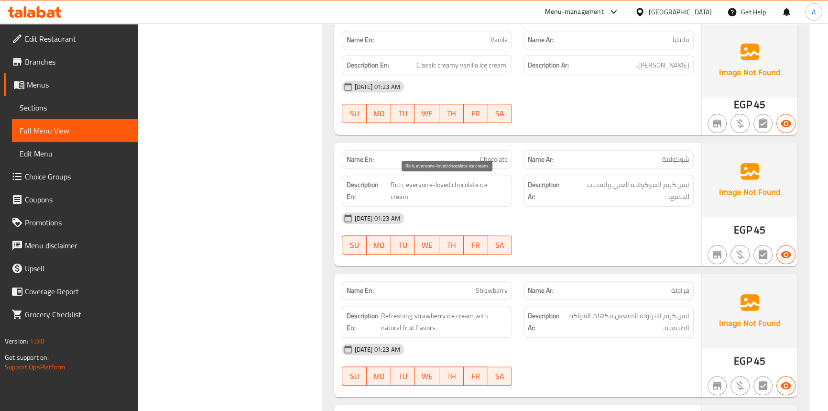
click at [406, 182] on span "Rich, everyone-loved chocolate ice cream." at bounding box center [449, 190] width 117 height 23
click at [494, 154] on span "Chocolate" at bounding box center [494, 159] width 28 height 10
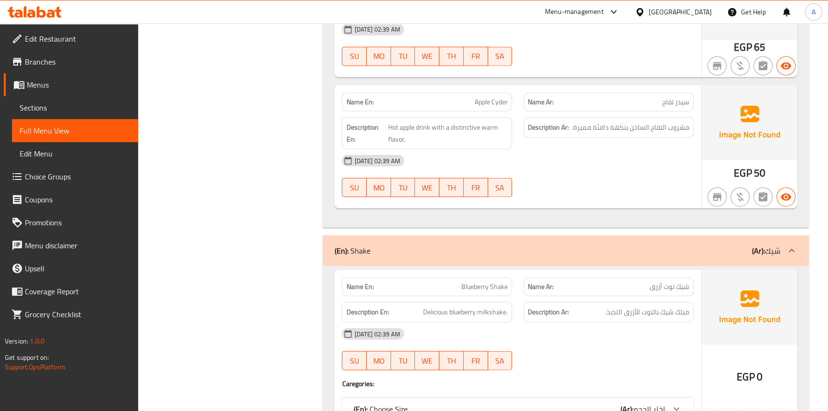
scroll to position [7646, 0]
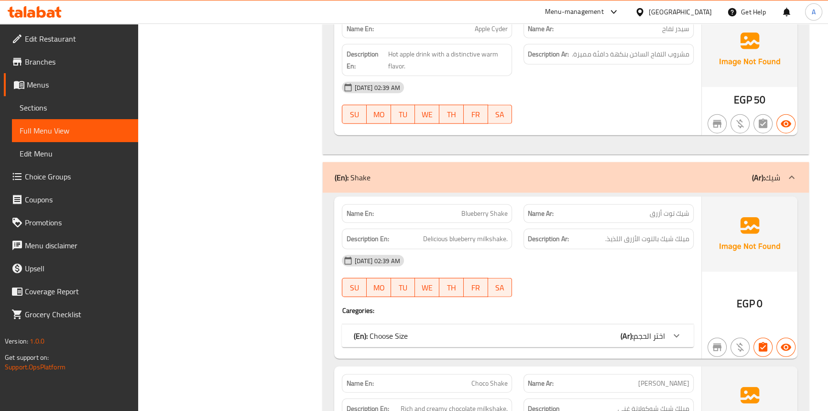
click at [490, 209] on span "Blueberry Shake" at bounding box center [485, 214] width 46 height 10
